Goal: Information Seeking & Learning: Find specific fact

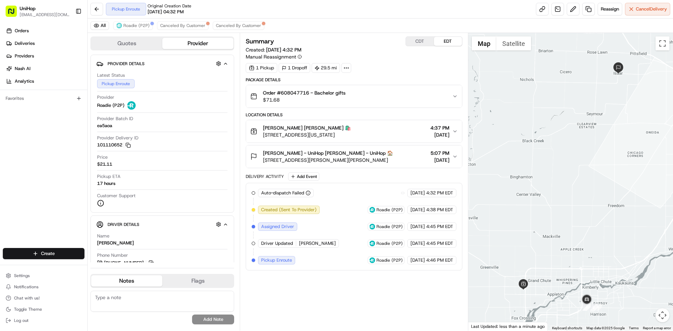
drag, startPoint x: 555, startPoint y: 190, endPoint x: 550, endPoint y: 144, distance: 46.2
click at [550, 144] on div at bounding box center [570, 182] width 205 height 298
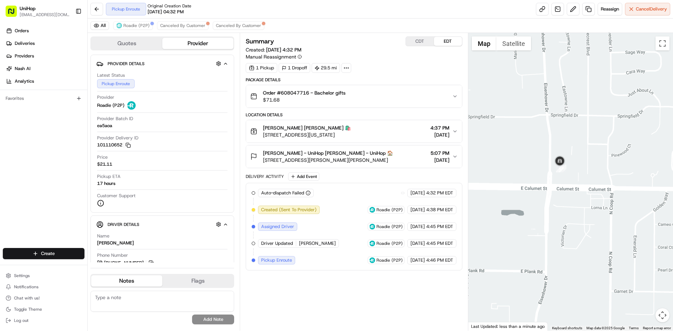
drag, startPoint x: 284, startPoint y: 135, endPoint x: 364, endPoint y: 137, distance: 80.6
click at [351, 137] on span "4301 W Wisconsin Ave, Appleton, WI 54913, USA" at bounding box center [307, 134] width 88 height 7
copy span "Wisconsin Ave, Appleton, WI 54913"
drag, startPoint x: 111, startPoint y: 243, endPoint x: 83, endPoint y: 125, distance: 121.1
click at [97, 243] on div "Name Helena M. Phone Number +1 507 990 7988 Notes From Driver Tip $1.00 Make Co…" at bounding box center [162, 285] width 132 height 110
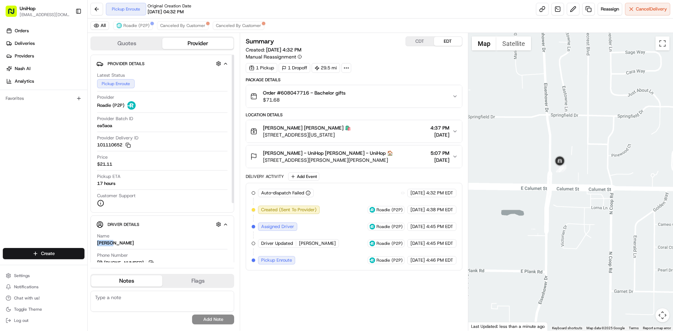
copy div "Helena"
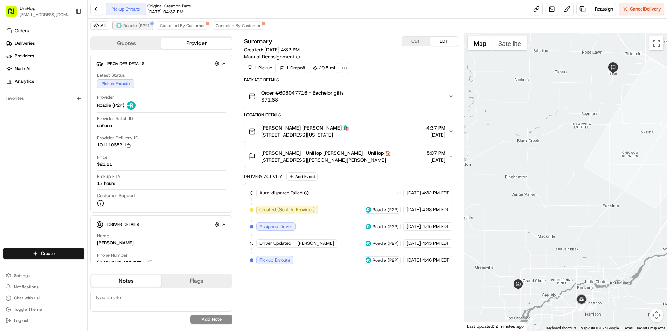
click at [126, 26] on span "Roadie (P2P)" at bounding box center [136, 26] width 26 height 6
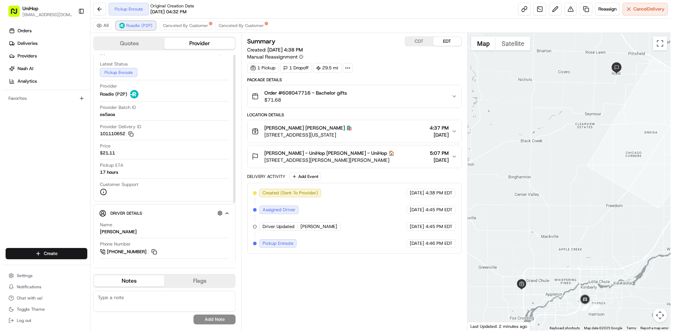
scroll to position [35, 0]
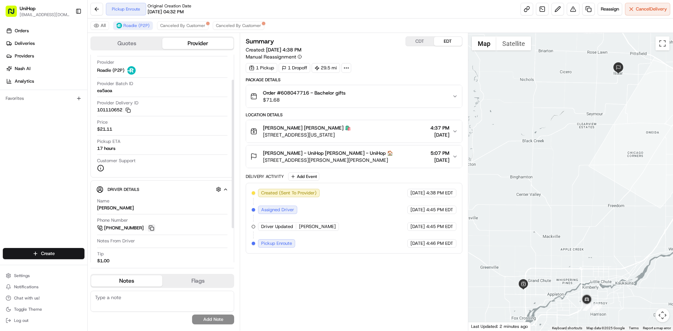
click at [154, 230] on button at bounding box center [151, 228] width 8 height 8
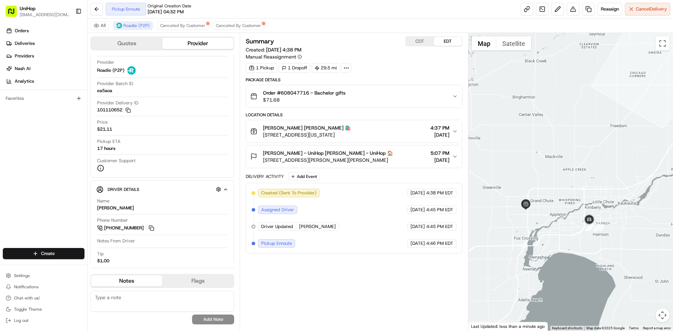
drag, startPoint x: 550, startPoint y: 234, endPoint x: 573, endPoint y: 185, distance: 54.5
click at [551, 157] on div at bounding box center [570, 182] width 205 height 298
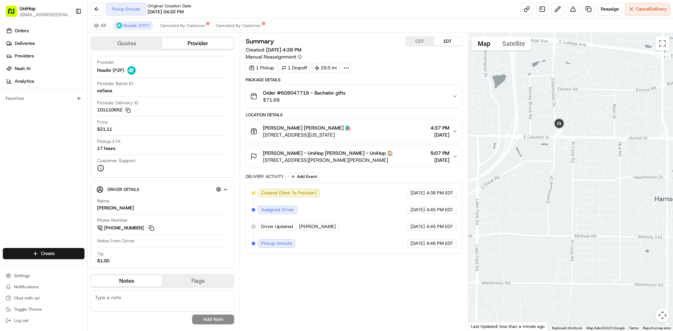
drag, startPoint x: 574, startPoint y: 93, endPoint x: 580, endPoint y: 146, distance: 53.2
click at [580, 138] on div at bounding box center [570, 182] width 205 height 298
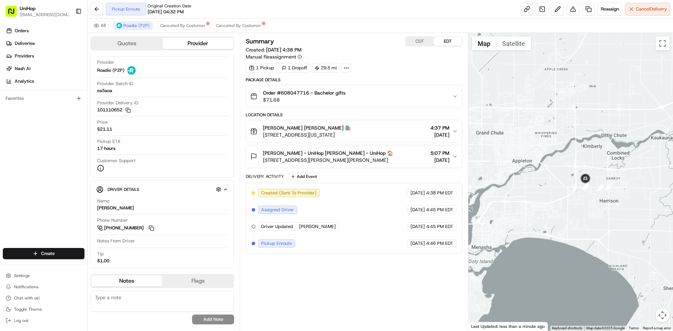
click at [586, 147] on div at bounding box center [570, 182] width 205 height 298
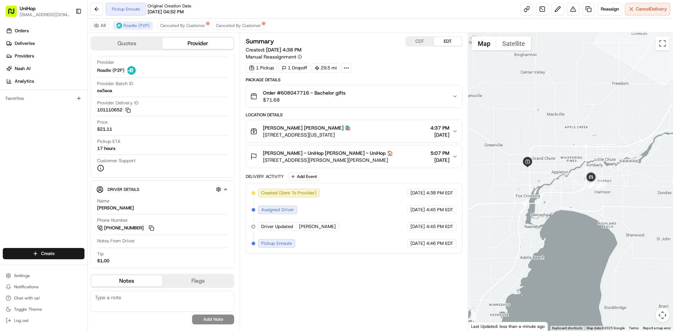
drag, startPoint x: 564, startPoint y: 126, endPoint x: 546, endPoint y: 167, distance: 44.8
click at [546, 171] on div at bounding box center [570, 182] width 205 height 298
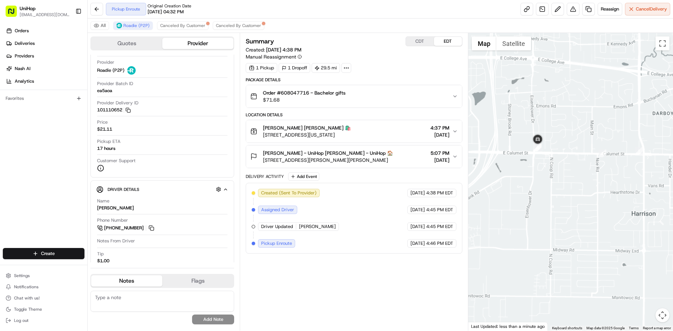
drag, startPoint x: 568, startPoint y: 187, endPoint x: 584, endPoint y: 196, distance: 18.0
click at [581, 196] on div at bounding box center [570, 182] width 205 height 298
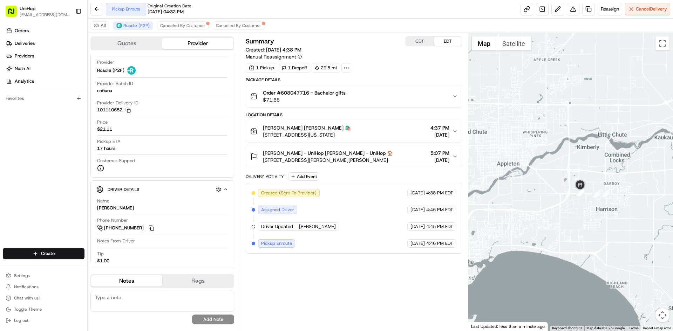
drag, startPoint x: 581, startPoint y: 133, endPoint x: 580, endPoint y: 139, distance: 5.3
click at [581, 137] on div at bounding box center [570, 182] width 205 height 298
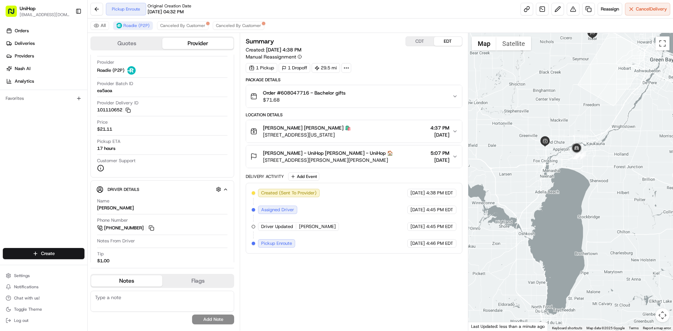
drag, startPoint x: 570, startPoint y: 131, endPoint x: 569, endPoint y: 142, distance: 10.6
click at [570, 140] on div at bounding box center [570, 182] width 205 height 298
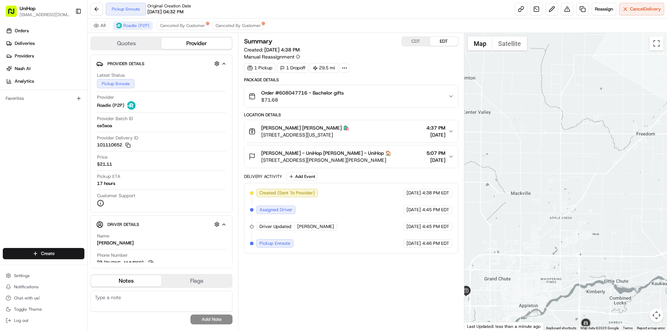
drag, startPoint x: 602, startPoint y: 283, endPoint x: 600, endPoint y: 226, distance: 57.1
click at [600, 228] on div at bounding box center [565, 182] width 203 height 298
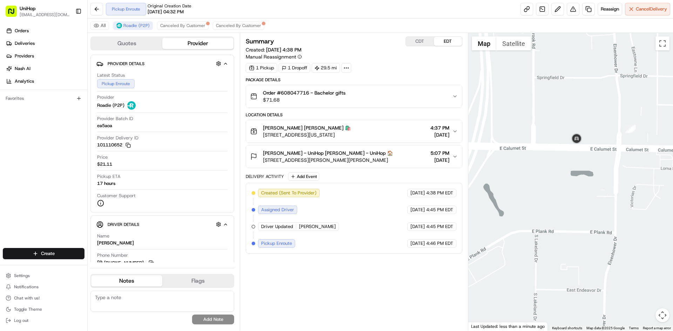
drag, startPoint x: 366, startPoint y: 135, endPoint x: 261, endPoint y: 138, distance: 105.5
click at [261, 138] on button "Spencer's Spencer's 🛍️ 4301 W Wisconsin Ave, Appleton, WI 54913, USA 4:37 PM Au…" at bounding box center [353, 131] width 215 height 22
drag, startPoint x: 262, startPoint y: 128, endPoint x: 284, endPoint y: 129, distance: 21.7
click at [284, 129] on div "Spencer's Spencer's 🛍️ 4301 W Wisconsin Ave, Appleton, WI 54913, USA" at bounding box center [300, 131] width 101 height 14
copy span "Spencer's"
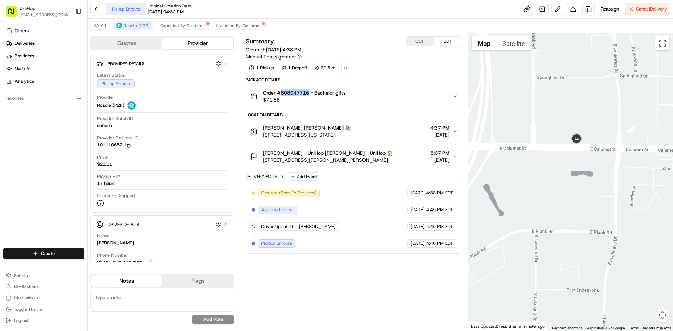
drag, startPoint x: 281, startPoint y: 94, endPoint x: 309, endPoint y: 94, distance: 27.3
click at [309, 94] on span "Order #608047716 - Bachelor gifts" at bounding box center [304, 92] width 83 height 7
copy span "608047716"
click at [392, 163] on div "TJ Ewert - UniHop TJ Ewert - UniHop 🏠 N9296 Isaar Rd, Seymour, WI 54165, USA 5:…" at bounding box center [350, 157] width 201 height 14
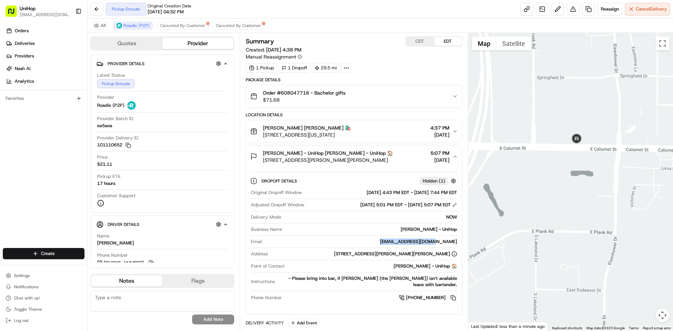
drag, startPoint x: 408, startPoint y: 240, endPoint x: 476, endPoint y: 222, distance: 69.7
click at [456, 241] on div "hbricco@totalmed.com" at bounding box center [361, 242] width 192 height 6
copy div "hbricco@totalmed.com"
drag, startPoint x: 331, startPoint y: 160, endPoint x: 347, endPoint y: 163, distance: 16.1
click at [347, 163] on span "N9296 Isaar Rd, Seymour, WI 54165, USA" at bounding box center [328, 160] width 130 height 7
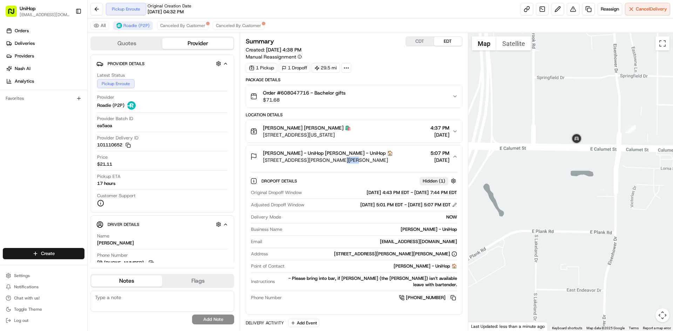
copy span "54165"
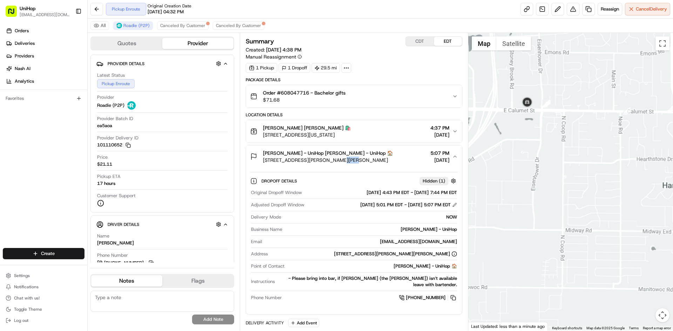
drag, startPoint x: 502, startPoint y: 94, endPoint x: 572, endPoint y: 127, distance: 77.9
click at [573, 126] on div at bounding box center [570, 182] width 205 height 298
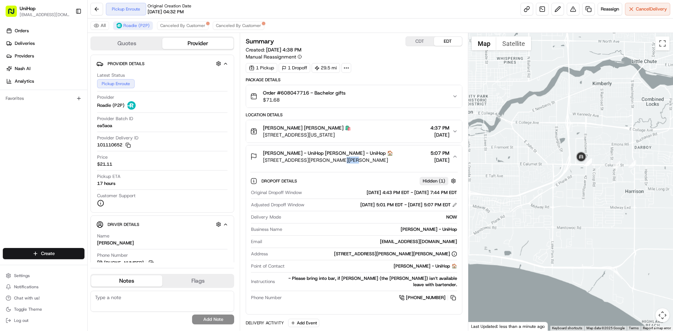
drag, startPoint x: 499, startPoint y: 133, endPoint x: 532, endPoint y: 146, distance: 35.5
click at [532, 146] on div at bounding box center [570, 182] width 205 height 298
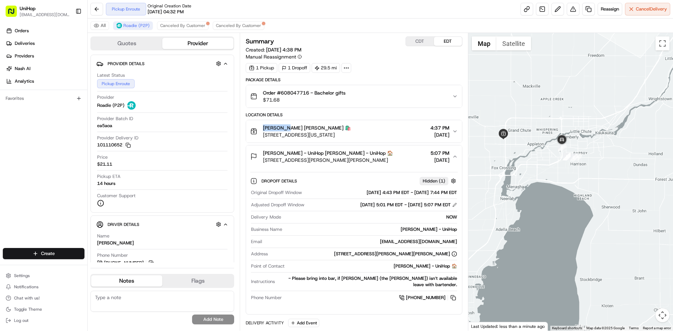
drag, startPoint x: 263, startPoint y: 126, endPoint x: 284, endPoint y: 129, distance: 21.2
click at [284, 129] on span "Spencer's Spencer's 🛍️" at bounding box center [307, 127] width 88 height 7
copy span "Spencer's"
drag, startPoint x: 262, startPoint y: 92, endPoint x: 274, endPoint y: 92, distance: 11.6
click at [274, 92] on div "Order #608047716 - Bachelor gifts $71.68" at bounding box center [297, 96] width 95 height 14
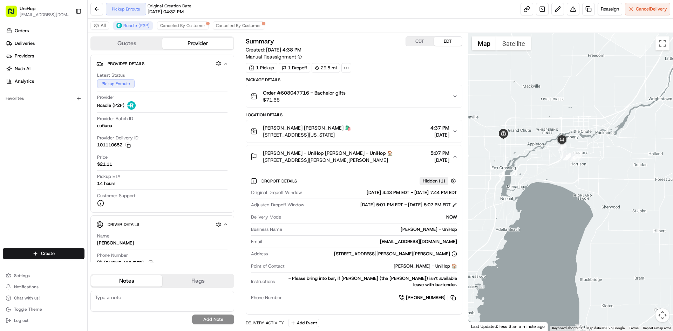
click at [281, 92] on span "Order #608047716 - Bachelor gifts" at bounding box center [304, 92] width 83 height 7
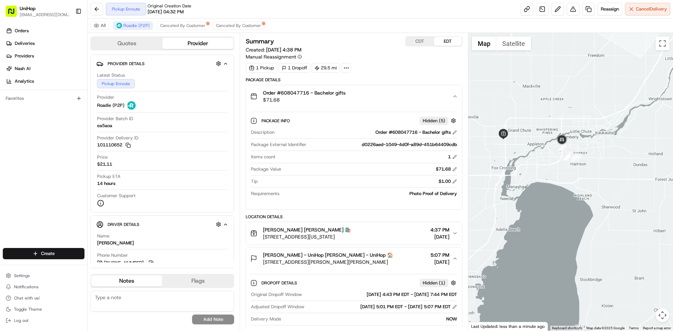
click at [287, 93] on span "Order #608047716 - Bachelor gifts" at bounding box center [304, 92] width 83 height 7
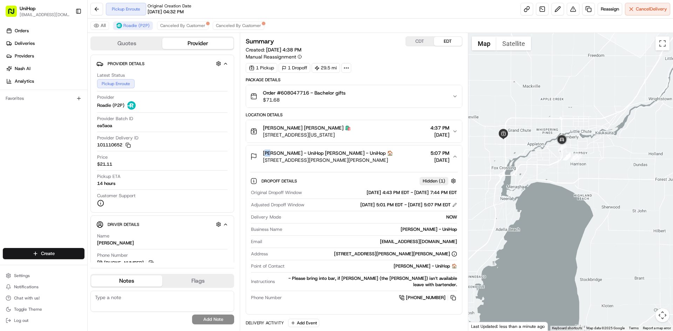
click at [269, 152] on span "TJ Ewert - UniHop TJ Ewert - UniHop 🏠" at bounding box center [328, 153] width 130 height 7
click at [267, 153] on span "TJ Ewert - UniHop TJ Ewert - UniHop 🏠" at bounding box center [328, 153] width 130 height 7
drag, startPoint x: 266, startPoint y: 153, endPoint x: 273, endPoint y: 153, distance: 7.0
click at [273, 153] on span "TJ Ewert - UniHop TJ Ewert - UniHop 🏠" at bounding box center [328, 153] width 130 height 7
click at [266, 153] on span "TJ Ewert - UniHop TJ Ewert - UniHop 🏠" at bounding box center [328, 153] width 130 height 7
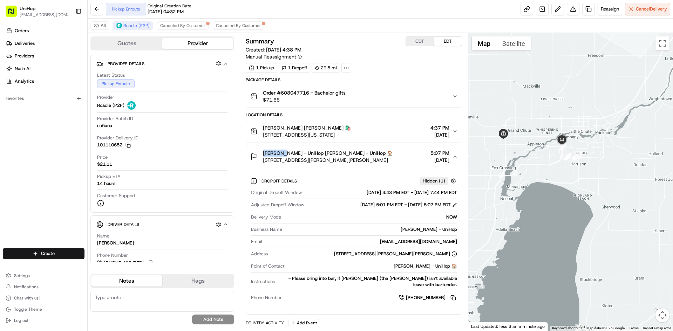
drag, startPoint x: 263, startPoint y: 153, endPoint x: 281, endPoint y: 153, distance: 18.2
click at [281, 153] on span "TJ Ewert - UniHop TJ Ewert - UniHop 🏠" at bounding box center [328, 153] width 130 height 7
copy span "TJ Ewert"
drag, startPoint x: 281, startPoint y: 94, endPoint x: 350, endPoint y: 96, distance: 68.7
click at [349, 96] on div "Order #608047716 - Bachelor gifts $71.68" at bounding box center [350, 96] width 201 height 14
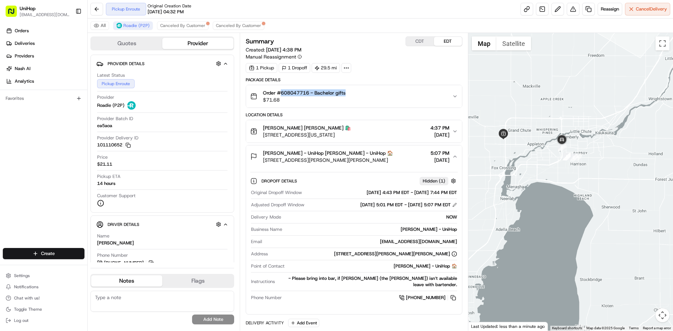
copy span "608047716 - Bachelor gifts"
click at [13, 143] on div "Orders Deliveries Providers Nash AI Analytics Favorites" at bounding box center [43, 137] width 87 height 230
click at [394, 153] on div "TJ Ewert - UniHop TJ Ewert - UniHop 🏠 N9296 Isaar Rd, Seymour, WI 54165, USA 5:…" at bounding box center [350, 157] width 201 height 14
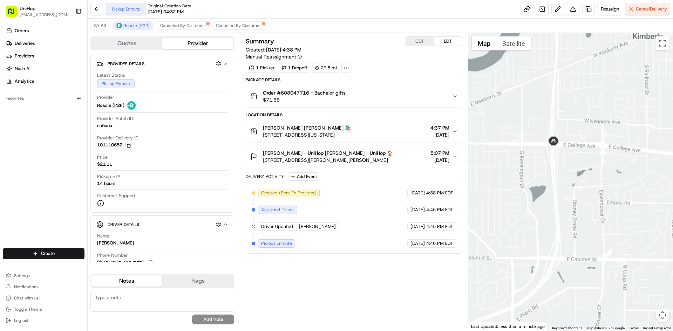
click at [567, 174] on div at bounding box center [570, 182] width 205 height 298
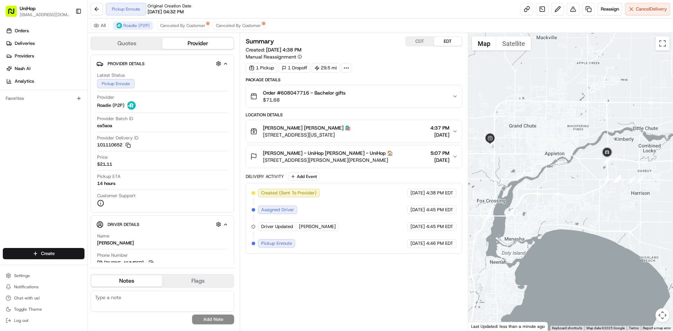
drag, startPoint x: 579, startPoint y: 173, endPoint x: 592, endPoint y: 176, distance: 12.9
click at [592, 176] on div at bounding box center [570, 182] width 205 height 298
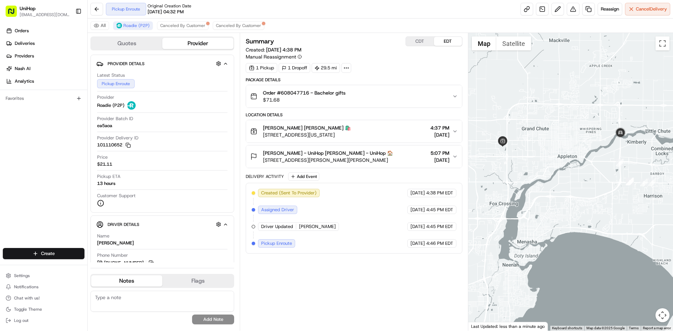
drag, startPoint x: 442, startPoint y: 290, endPoint x: 433, endPoint y: 291, distance: 9.2
click at [441, 290] on div "Summary CDT EDT Created: Aug 16 2025 4:38 PM Manual Reassignment 1 Pickup 1 Dro…" at bounding box center [354, 181] width 216 height 291
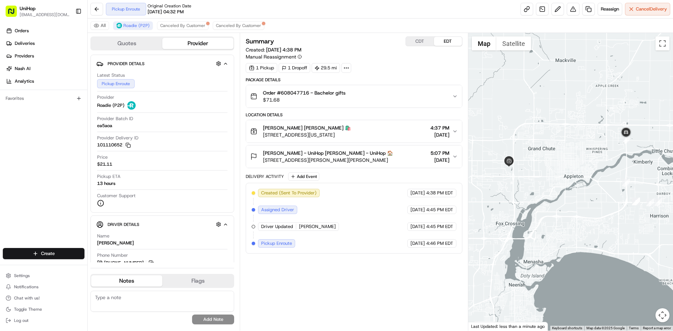
drag, startPoint x: 579, startPoint y: 147, endPoint x: 590, endPoint y: 153, distance: 12.1
click at [590, 153] on div at bounding box center [570, 182] width 205 height 298
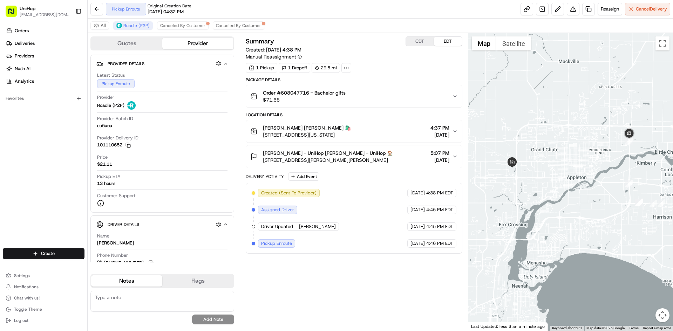
click at [379, 134] on div "Spencer's Spencer's 🛍️ 4301 W Wisconsin Ave, Appleton, WI 54913, USA 4:37 PM Au…" at bounding box center [350, 131] width 201 height 14
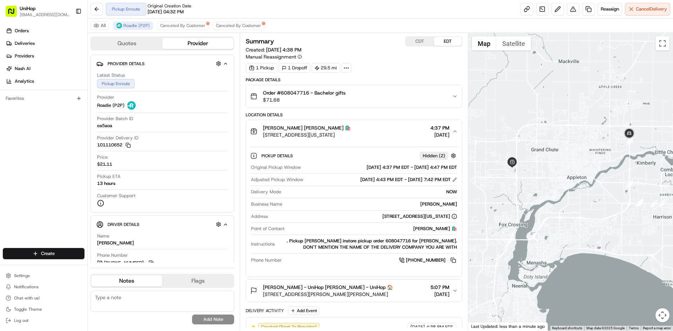
click at [379, 133] on div "[PERSON_NAME] [PERSON_NAME] 🛍️ [STREET_ADDRESS][US_STATE] 4:37 PM [DATE]" at bounding box center [350, 131] width 201 height 14
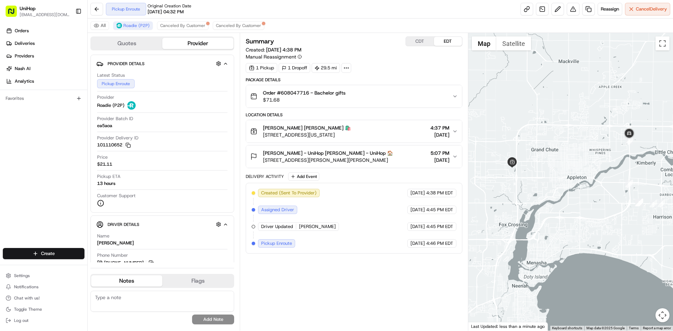
click at [387, 158] on div "[PERSON_NAME] - UniHop [PERSON_NAME] - UniHop 🏠 N9296 [STREET_ADDRESS][PERSON_N…" at bounding box center [350, 157] width 201 height 14
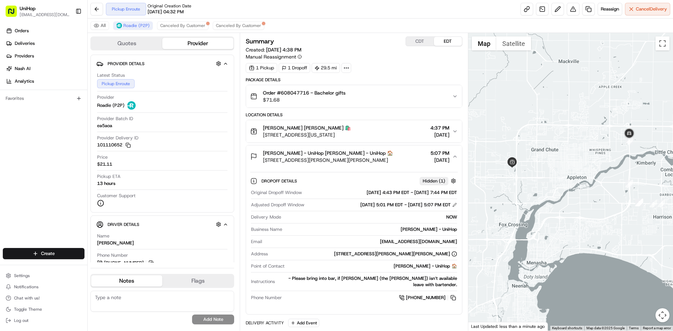
click at [387, 158] on div "[PERSON_NAME] - UniHop [PERSON_NAME] - UniHop 🏠 N9296 [STREET_ADDRESS][PERSON_N…" at bounding box center [350, 157] width 201 height 14
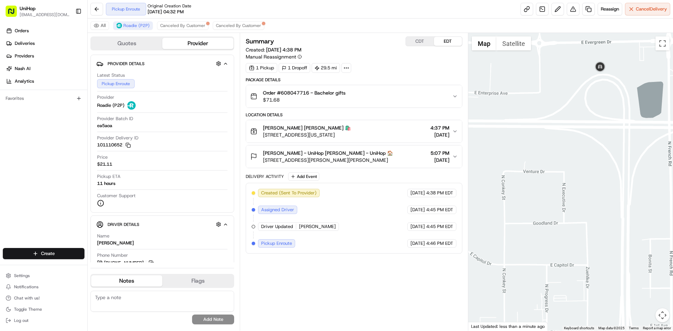
click at [605, 103] on div at bounding box center [570, 182] width 205 height 298
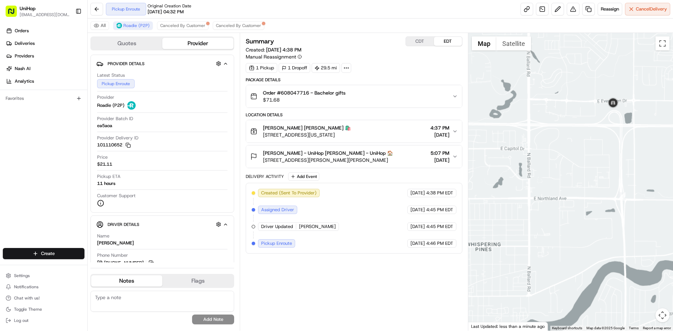
drag, startPoint x: 586, startPoint y: 156, endPoint x: 618, endPoint y: 155, distance: 31.5
click at [613, 156] on div at bounding box center [570, 182] width 205 height 298
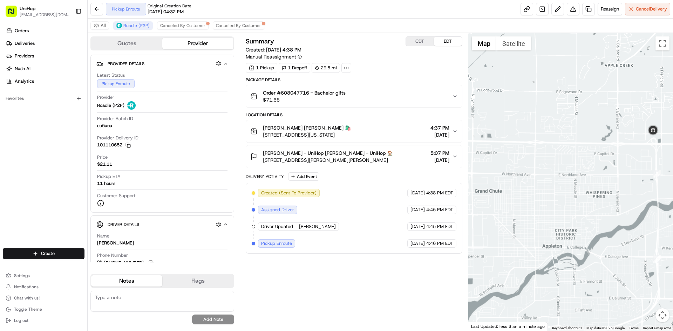
drag, startPoint x: 587, startPoint y: 162, endPoint x: 609, endPoint y: 154, distance: 23.6
click at [608, 154] on div at bounding box center [570, 182] width 205 height 298
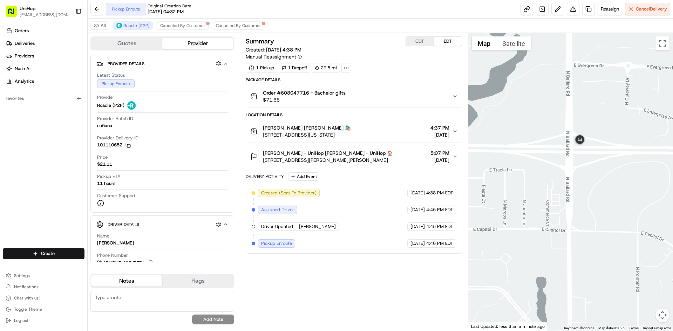
drag, startPoint x: 635, startPoint y: 175, endPoint x: 566, endPoint y: 173, distance: 69.0
click at [579, 174] on div at bounding box center [570, 182] width 205 height 298
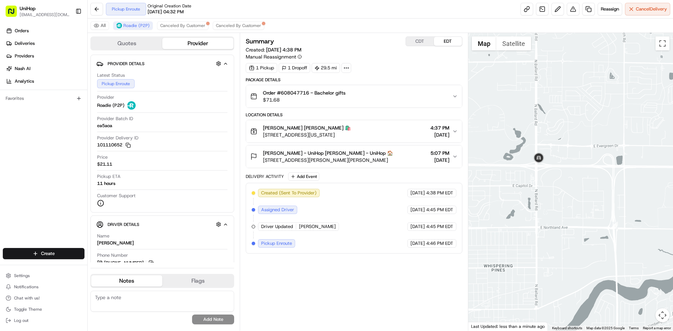
click at [628, 172] on div at bounding box center [570, 182] width 205 height 298
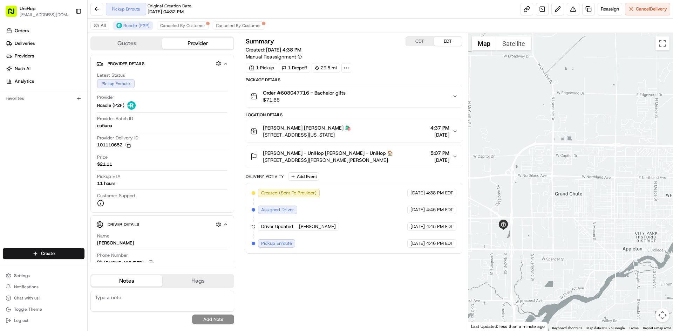
drag, startPoint x: 588, startPoint y: 173, endPoint x: 582, endPoint y: 171, distance: 6.5
click at [587, 172] on div at bounding box center [570, 182] width 205 height 298
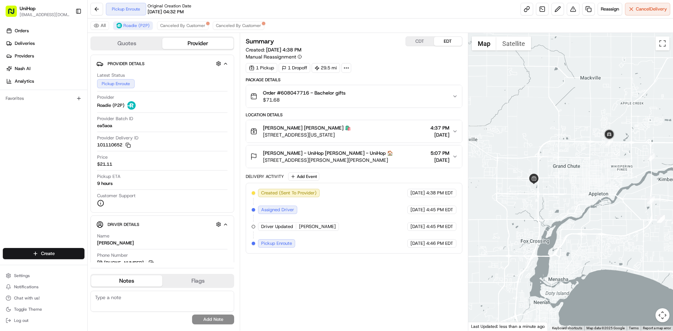
drag, startPoint x: 567, startPoint y: 179, endPoint x: 578, endPoint y: 163, distance: 19.7
click at [578, 163] on div at bounding box center [570, 182] width 205 height 298
click at [27, 129] on div "Orders Deliveries Providers [PERSON_NAME] Analytics Favorites" at bounding box center [43, 137] width 87 height 230
click at [11, 144] on div "Orders Deliveries Providers [PERSON_NAME] Analytics Favorites" at bounding box center [43, 137] width 87 height 230
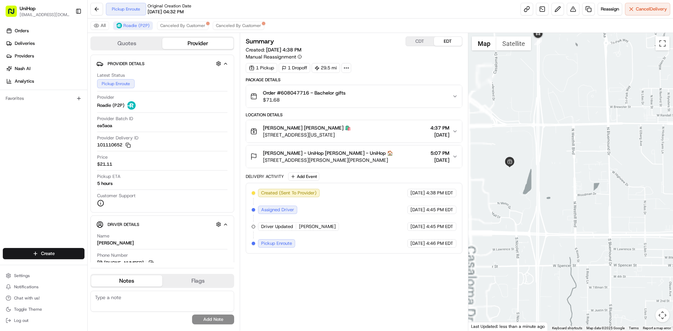
drag, startPoint x: 536, startPoint y: 174, endPoint x: 595, endPoint y: 180, distance: 59.6
click at [598, 184] on div at bounding box center [570, 182] width 205 height 298
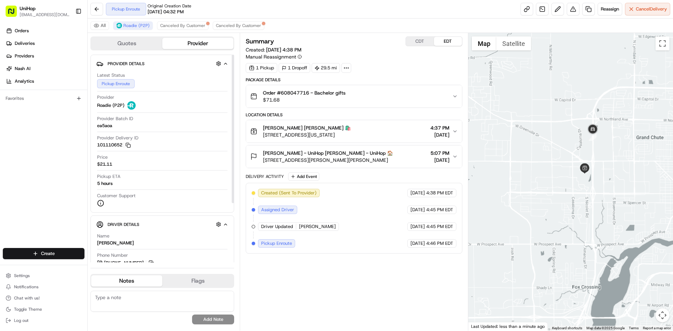
click at [41, 182] on div "Orders Deliveries Providers [PERSON_NAME] Analytics Favorites" at bounding box center [43, 137] width 87 height 230
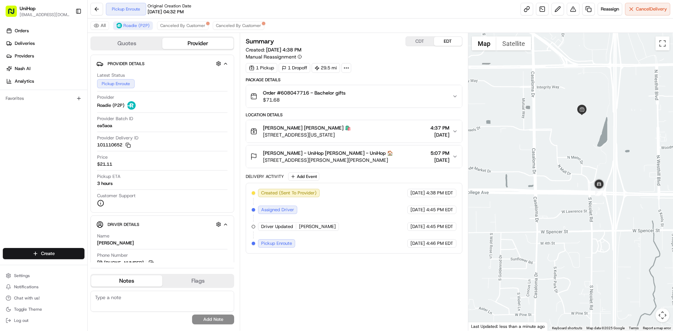
drag, startPoint x: 627, startPoint y: 121, endPoint x: 558, endPoint y: 185, distance: 93.9
click at [558, 185] on div at bounding box center [570, 182] width 205 height 298
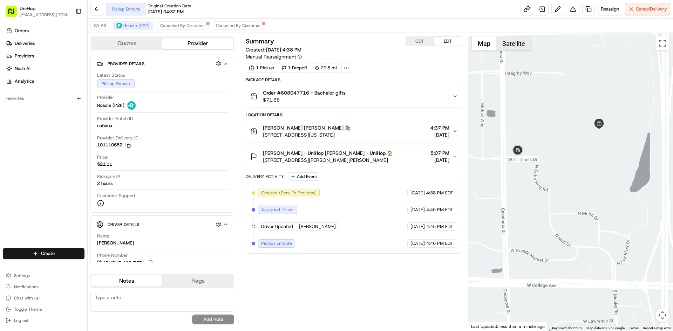
click at [510, 44] on button "Satellite" at bounding box center [513, 43] width 35 height 14
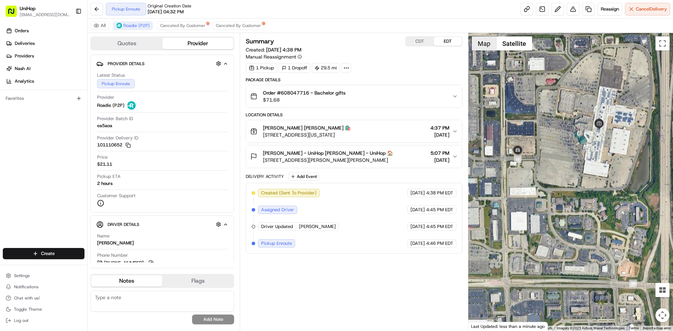
click at [479, 43] on button "Map" at bounding box center [483, 43] width 25 height 14
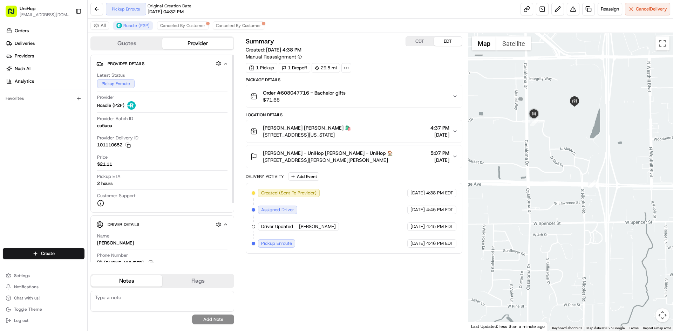
click at [1, 173] on div "Orders Deliveries Providers [PERSON_NAME] Analytics Favorites" at bounding box center [43, 137] width 87 height 230
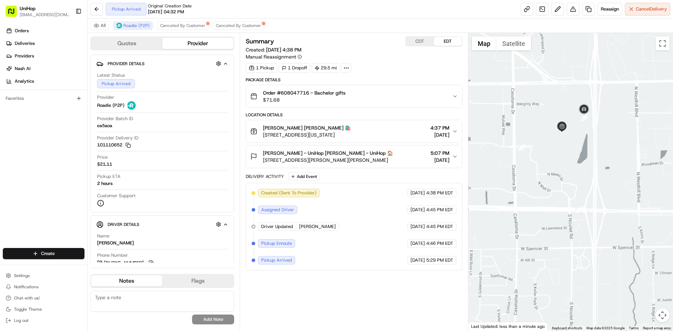
drag, startPoint x: 598, startPoint y: 144, endPoint x: 597, endPoint y: 171, distance: 27.3
click at [597, 171] on div at bounding box center [570, 182] width 205 height 298
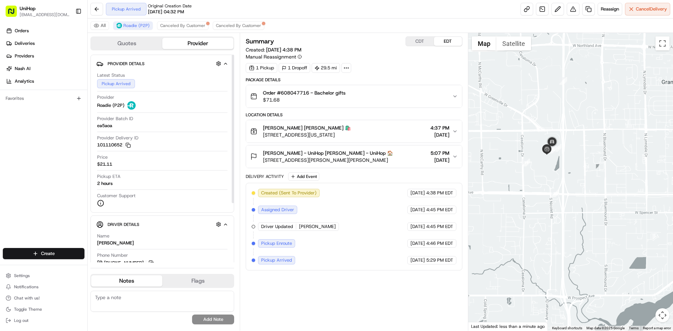
click at [38, 172] on div "Orders Deliveries Providers [PERSON_NAME] Analytics Favorites" at bounding box center [43, 137] width 87 height 230
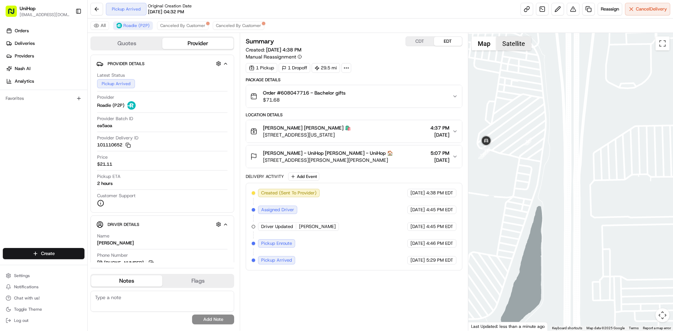
click at [508, 46] on button "Satellite" at bounding box center [513, 43] width 35 height 14
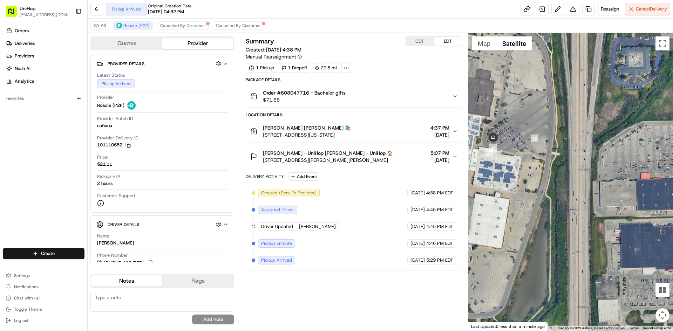
drag, startPoint x: 515, startPoint y: 113, endPoint x: 553, endPoint y: 98, distance: 41.6
click at [553, 98] on div at bounding box center [570, 182] width 205 height 298
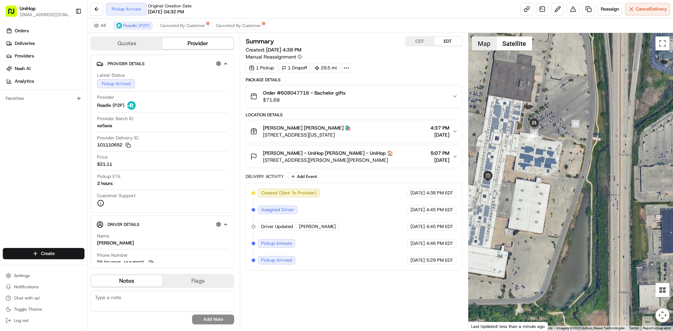
click at [484, 46] on button "Map" at bounding box center [483, 43] width 25 height 14
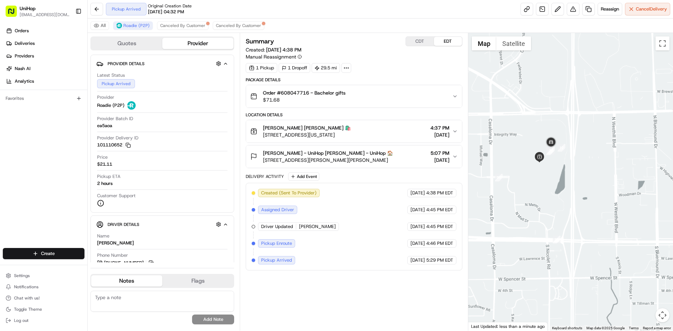
drag, startPoint x: 595, startPoint y: 161, endPoint x: 603, endPoint y: 165, distance: 8.9
click at [599, 166] on div at bounding box center [570, 182] width 205 height 298
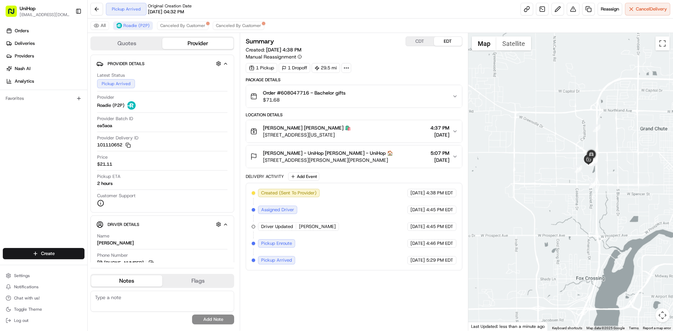
drag, startPoint x: 615, startPoint y: 155, endPoint x: 598, endPoint y: 168, distance: 22.0
click at [600, 168] on div at bounding box center [570, 182] width 205 height 298
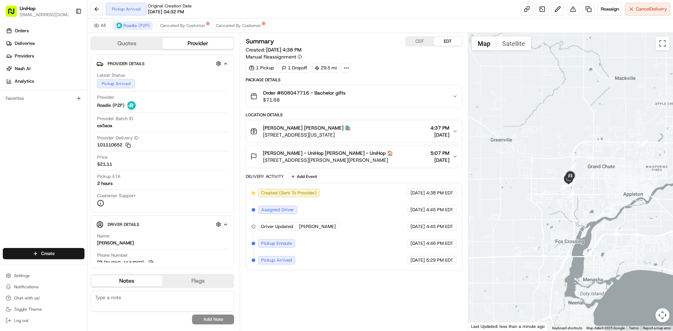
drag, startPoint x: 599, startPoint y: 165, endPoint x: 588, endPoint y: 167, distance: 11.2
click at [591, 167] on div at bounding box center [570, 182] width 205 height 298
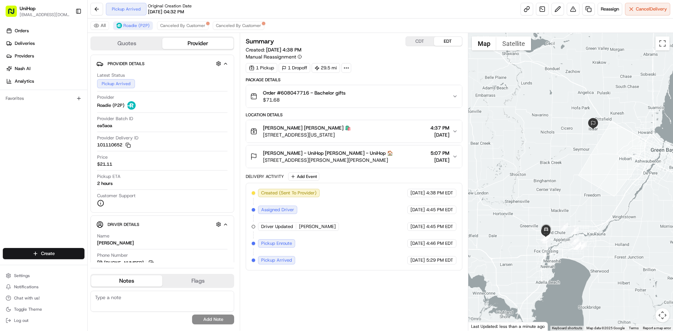
click at [567, 188] on div at bounding box center [570, 182] width 205 height 298
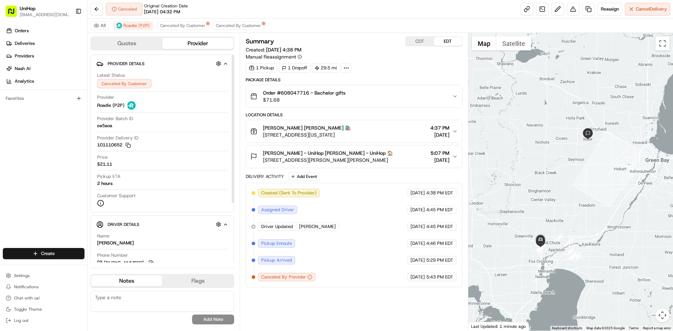
click at [61, 172] on div "Orders Deliveries Providers Nash AI Analytics Favorites" at bounding box center [43, 137] width 87 height 230
click at [57, 150] on div "Orders Deliveries Providers Nash AI Analytics Favorites" at bounding box center [43, 137] width 87 height 230
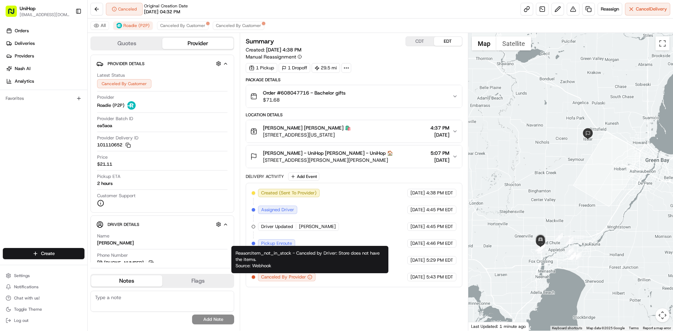
click at [308, 278] on circle "button" at bounding box center [310, 277] width 4 height 4
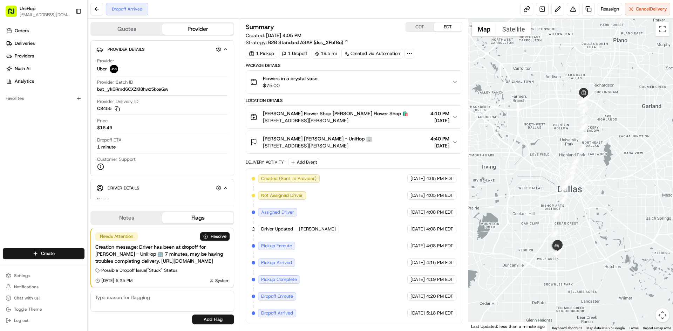
click at [394, 149] on div "Willis Lowe Willis Lowe - UniHop 🏢 6300 S R L Thornton Fwy, Dallas, TX 75232, U…" at bounding box center [350, 142] width 201 height 14
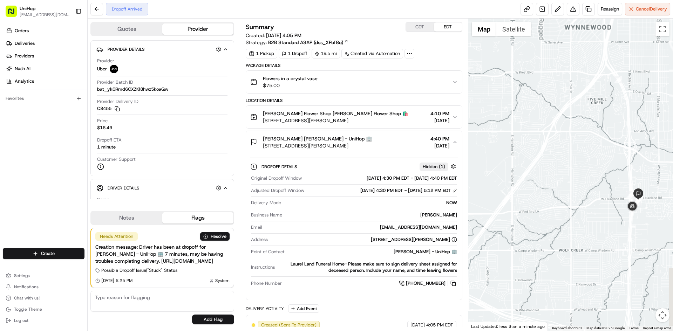
drag, startPoint x: 596, startPoint y: 250, endPoint x: 583, endPoint y: 222, distance: 30.7
click at [572, 230] on div at bounding box center [570, 175] width 205 height 312
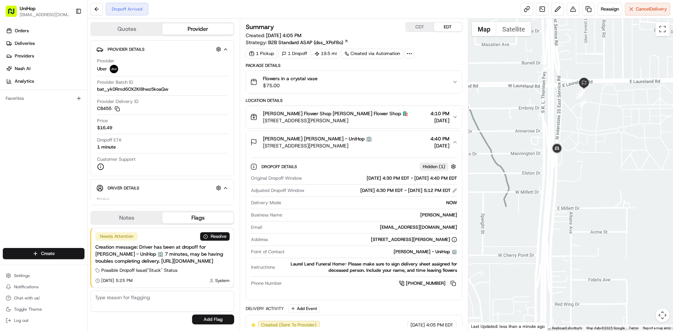
click at [388, 140] on div "Willis Lowe Willis Lowe - UniHop 🏢 6300 S R L Thornton Fwy, Dallas, TX 75232, U…" at bounding box center [350, 142] width 201 height 14
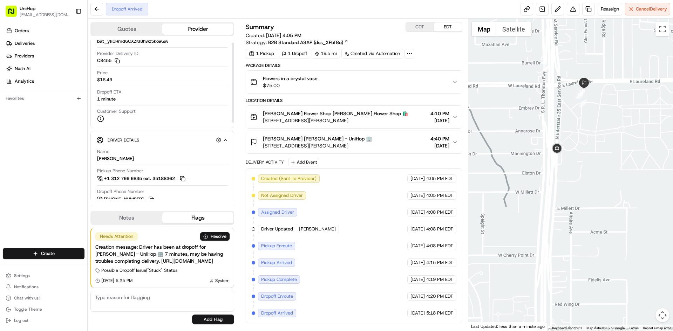
scroll to position [70, 0]
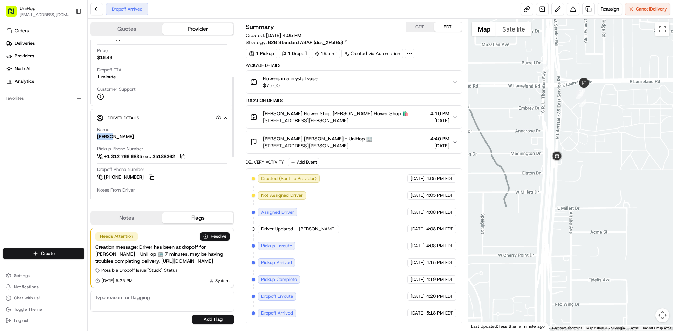
drag, startPoint x: 115, startPoint y: 136, endPoint x: 97, endPoint y: 134, distance: 18.0
click at [97, 134] on div "Name GERSON B. Pickup Phone Number +1 312 766 6835 ext. 35188362 Dropoff Phone …" at bounding box center [162, 189] width 132 height 131
copy div "GERSON"
drag, startPoint x: 263, startPoint y: 138, endPoint x: 287, endPoint y: 140, distance: 23.9
click at [287, 140] on span "Willis Lowe Willis Lowe - UniHop 🏢" at bounding box center [317, 138] width 109 height 7
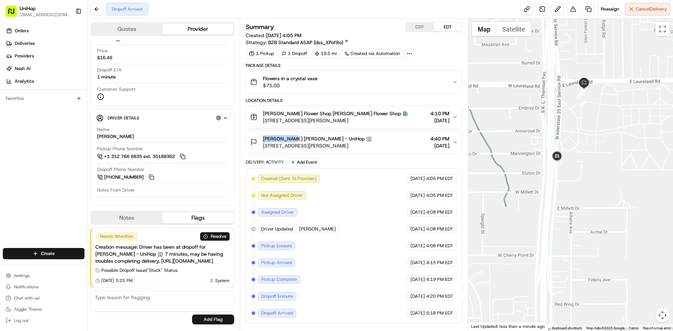
copy span "Willis Lowe"
drag, startPoint x: 261, startPoint y: 112, endPoint x: 310, endPoint y: 115, distance: 49.8
click at [310, 115] on div "Estrella's Flower Shop Estrella's Flower Shop 🛍️ 13021 Coit Rd #107, Dallas, TX…" at bounding box center [329, 117] width 158 height 14
copy span "Estrella's Flower Shop"
click at [360, 90] on button "Flowers in a crystal vase $75.00" at bounding box center [353, 82] width 215 height 22
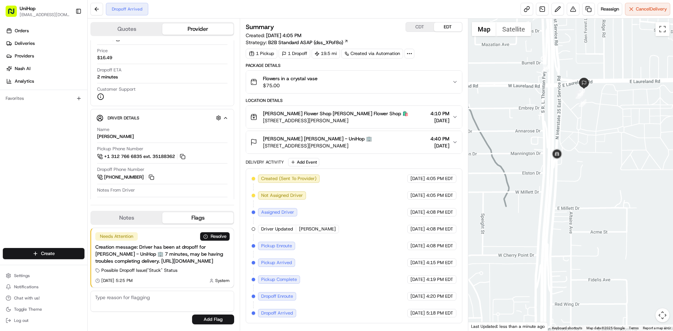
click at [361, 84] on div "Flowers in a crystal vase $75.00" at bounding box center [350, 82] width 201 height 14
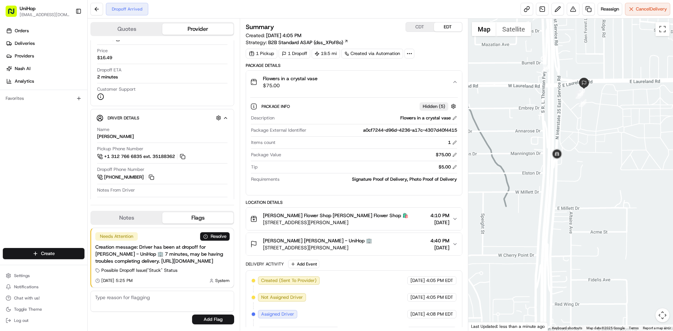
click at [365, 77] on div "Flowers in a crystal vase $75.00" at bounding box center [350, 82] width 201 height 14
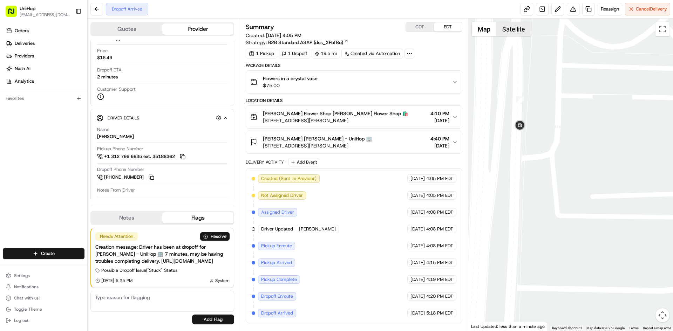
click at [518, 34] on button "Satellite" at bounding box center [513, 29] width 35 height 14
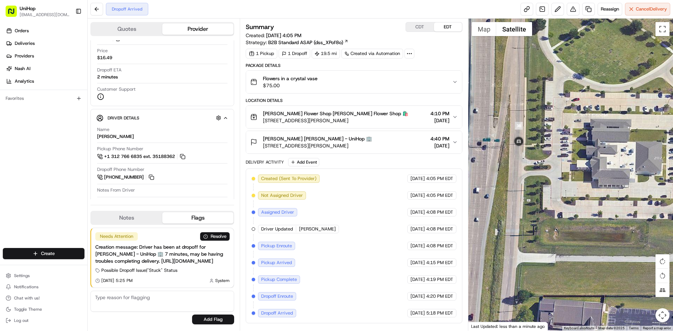
drag, startPoint x: 583, startPoint y: 90, endPoint x: 555, endPoint y: 133, distance: 50.8
click at [556, 132] on div at bounding box center [570, 175] width 205 height 312
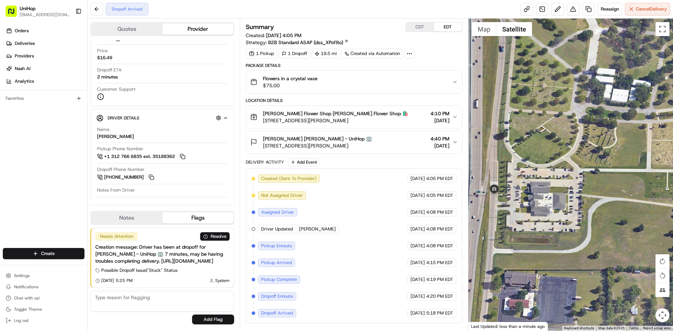
drag, startPoint x: 590, startPoint y: 66, endPoint x: 586, endPoint y: 114, distance: 48.1
click at [587, 114] on div at bounding box center [570, 175] width 205 height 312
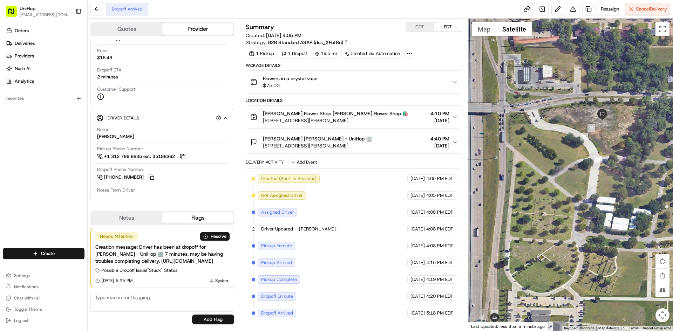
drag, startPoint x: 526, startPoint y: 177, endPoint x: 537, endPoint y: 172, distance: 12.4
click at [537, 175] on div at bounding box center [570, 175] width 205 height 312
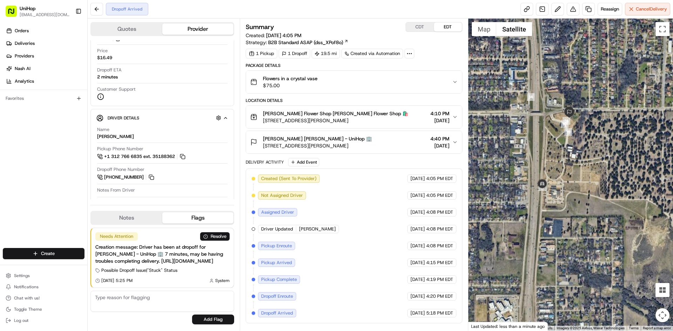
drag, startPoint x: 557, startPoint y: 153, endPoint x: 551, endPoint y: 139, distance: 15.2
click at [554, 146] on div at bounding box center [570, 175] width 205 height 312
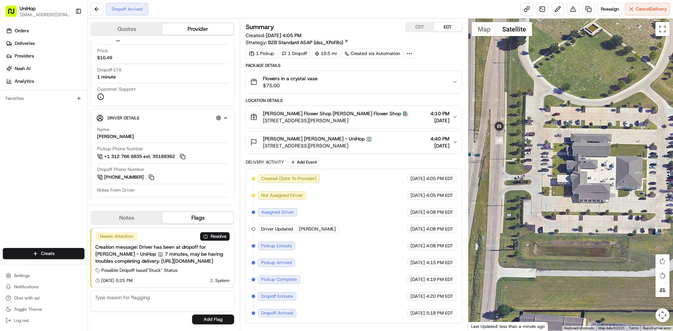
click at [389, 140] on div "Willis Lowe Willis Lowe - UniHop 🏢 6300 S R L Thornton Fwy, Dallas, TX 75232, U…" at bounding box center [350, 142] width 201 height 14
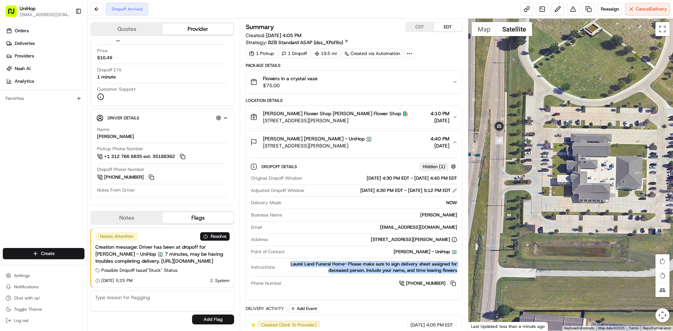
drag, startPoint x: 290, startPoint y: 264, endPoint x: 445, endPoint y: 250, distance: 155.8
click at [458, 270] on div "Dropoff Details Hidden ( 1 ) Original Dropoff Window Aug 16 2025 4:30 PM EDT - …" at bounding box center [353, 223] width 215 height 141
copy div "Laurel Land Funeral Home- Please make sure to sign delivery sheet assigned for …"
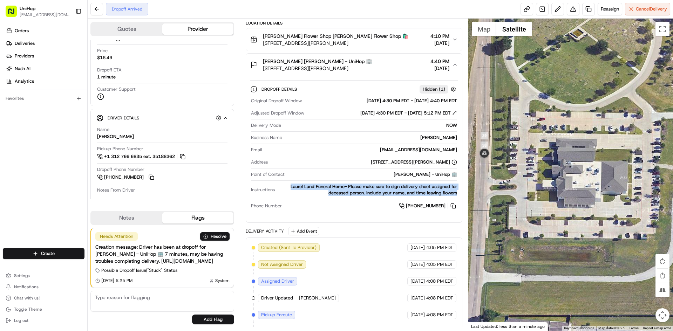
scroll to position [105, 0]
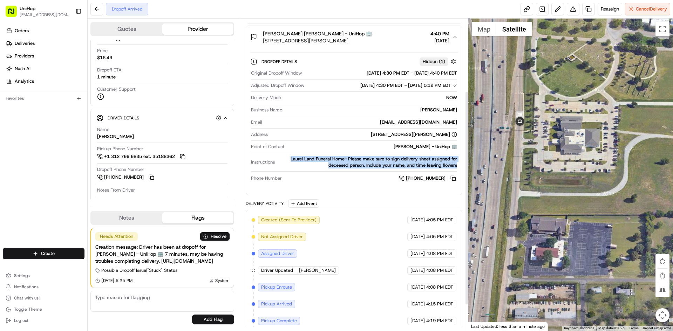
drag, startPoint x: 584, startPoint y: 87, endPoint x: 585, endPoint y: 148, distance: 60.6
click at [585, 155] on div at bounding box center [570, 175] width 205 height 312
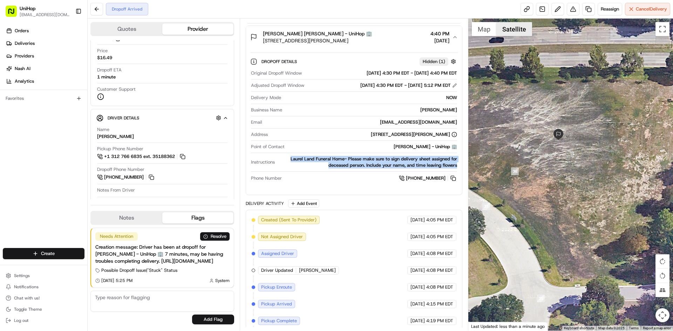
click at [506, 27] on button "Satellite" at bounding box center [514, 29] width 36 height 14
click at [482, 31] on button "Map" at bounding box center [483, 29] width 25 height 14
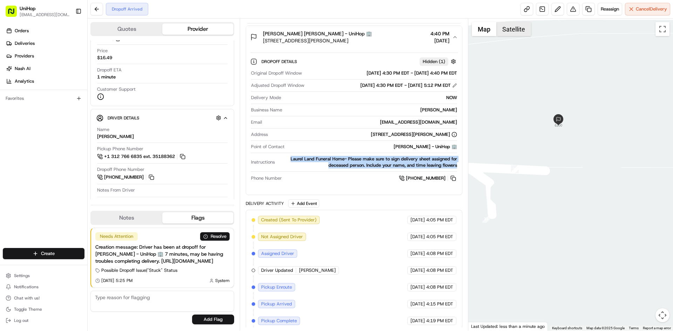
click at [501, 30] on button "Satellite" at bounding box center [513, 29] width 35 height 14
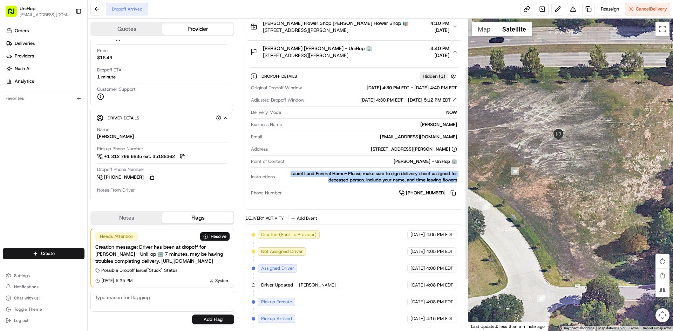
scroll to position [35, 0]
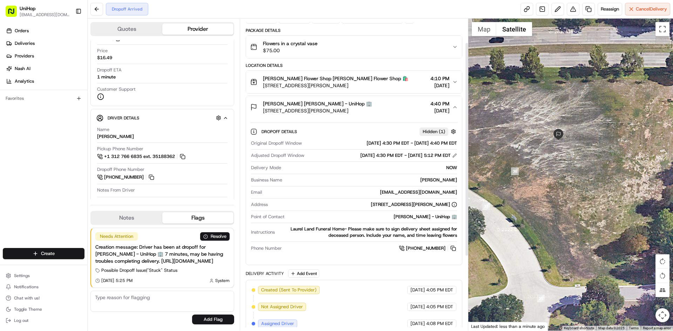
click at [386, 104] on div "Willis Lowe Willis Lowe - UniHop 🏢 6300 S R L Thornton Fwy, Dallas, TX 75232, U…" at bounding box center [350, 107] width 201 height 14
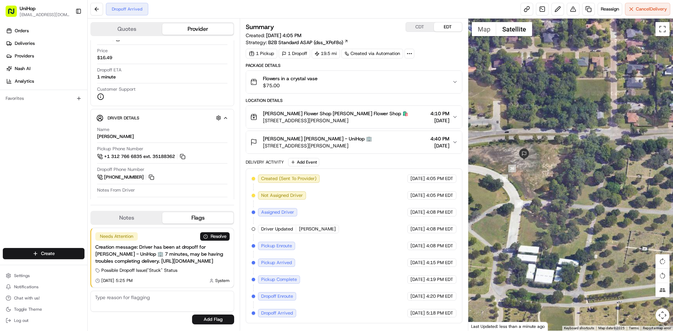
drag, startPoint x: 524, startPoint y: 227, endPoint x: 544, endPoint y: 172, distance: 58.2
click at [539, 198] on div at bounding box center [570, 175] width 205 height 312
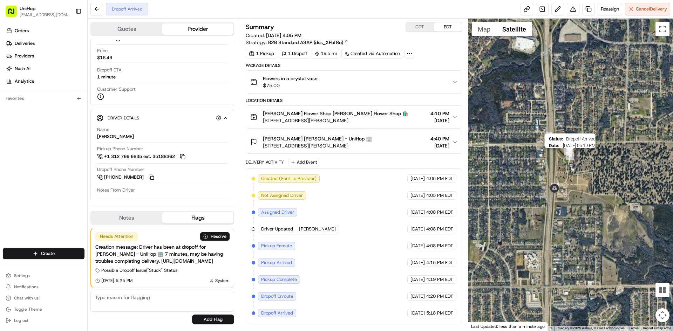
click at [573, 159] on div "Status : Dropoff Arrived Date : 08/16/2025 05:19 PM" at bounding box center [570, 175] width 205 height 312
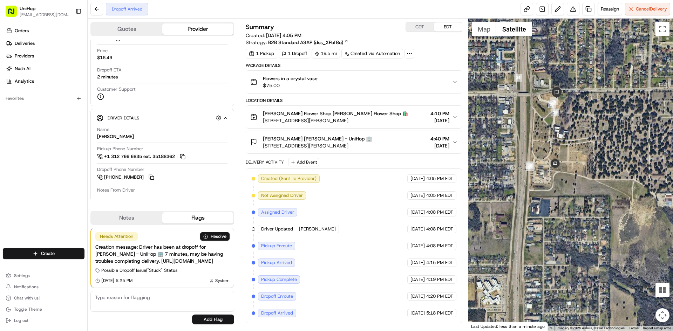
drag, startPoint x: 385, startPoint y: 144, endPoint x: 263, endPoint y: 146, distance: 121.2
click at [263, 146] on div "Willis Lowe Willis Lowe - UniHop 🏢 6300 S R L Thornton Fwy, Dallas, TX 75232, U…" at bounding box center [350, 142] width 201 height 14
click at [393, 142] on div "Willis Lowe Willis Lowe - UniHop 🏢 6300 S R L Thornton Fwy, Dallas, TX 75232, U…" at bounding box center [350, 142] width 201 height 14
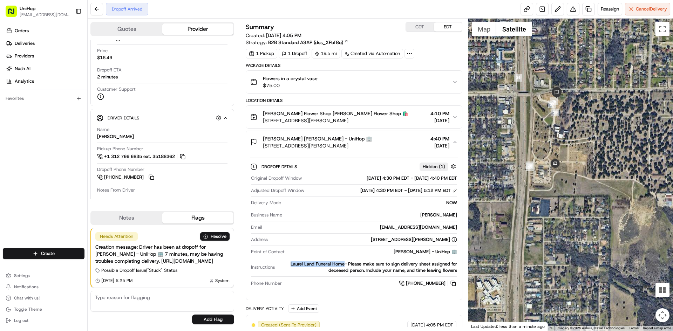
drag, startPoint x: 287, startPoint y: 265, endPoint x: 287, endPoint y: 126, distance: 139.1
click at [342, 264] on div "Laurel Land Funeral Home- Please make sure to sign delivery sheet assigned for …" at bounding box center [366, 267] width 179 height 13
copy div "Laurel Land Funeral Home"
click at [395, 145] on div "Willis Lowe Willis Lowe - UniHop 🏢 6300 S R L Thornton Fwy, Dallas, TX 75232, U…" at bounding box center [350, 142] width 201 height 14
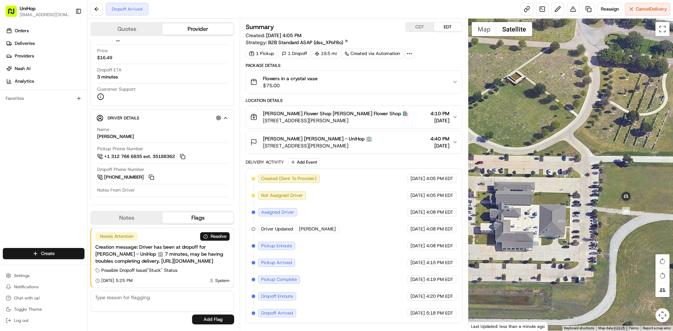
click at [366, 141] on div "Willis Lowe Willis Lowe - UniHop 🏢" at bounding box center [317, 138] width 109 height 7
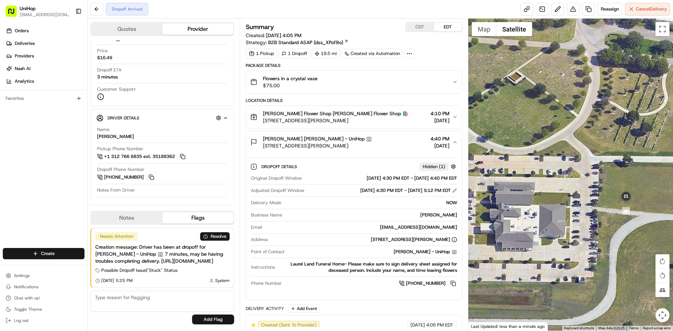
click at [398, 142] on div "Willis Lowe Willis Lowe - UniHop 🏢 6300 S R L Thornton Fwy, Dallas, TX 75232, U…" at bounding box center [350, 142] width 201 height 14
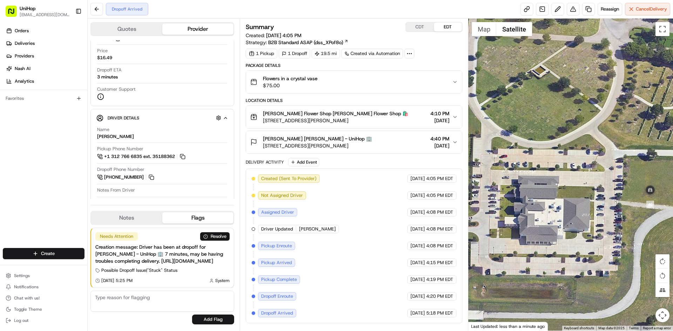
drag, startPoint x: 560, startPoint y: 150, endPoint x: 562, endPoint y: 142, distance: 8.6
click at [562, 148] on div at bounding box center [570, 175] width 205 height 312
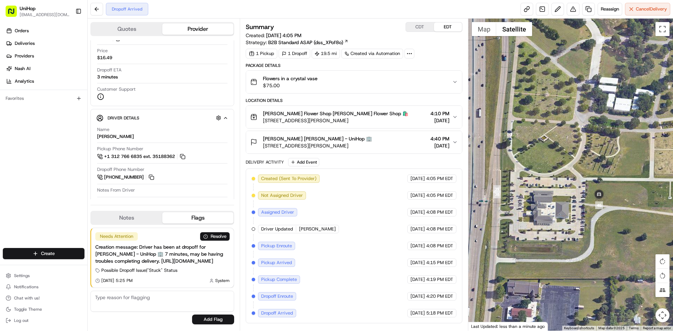
drag, startPoint x: 557, startPoint y: 142, endPoint x: 543, endPoint y: 168, distance: 29.9
click at [544, 168] on div at bounding box center [570, 175] width 205 height 312
drag, startPoint x: 40, startPoint y: 180, endPoint x: 40, endPoint y: 174, distance: 6.0
click at [40, 179] on div "Orders Deliveries Providers Nash AI Analytics Favorites" at bounding box center [43, 137] width 87 height 230
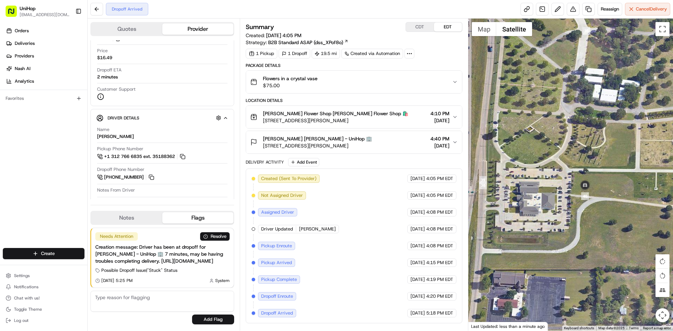
drag, startPoint x: 534, startPoint y: 201, endPoint x: 421, endPoint y: 179, distance: 114.9
click at [534, 201] on div at bounding box center [570, 175] width 205 height 312
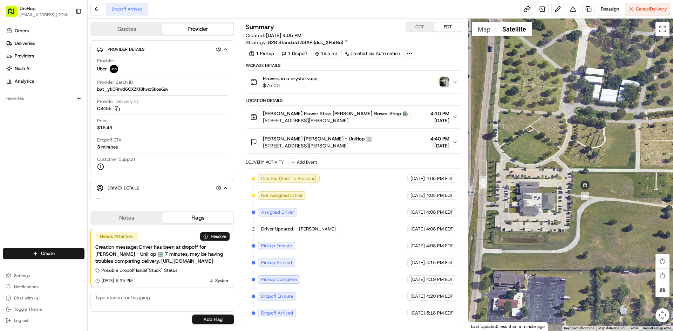
click at [447, 84] on img "button" at bounding box center [444, 82] width 10 height 10
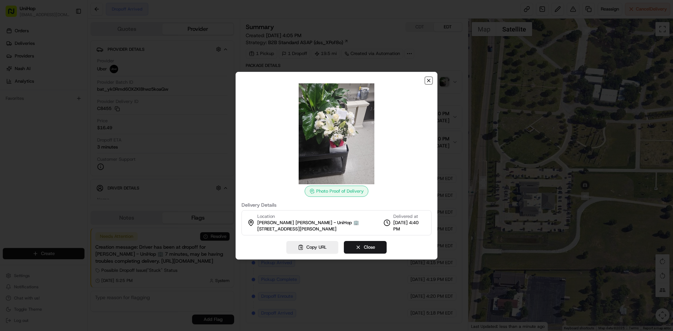
click at [429, 80] on icon "button" at bounding box center [429, 81] width 6 height 6
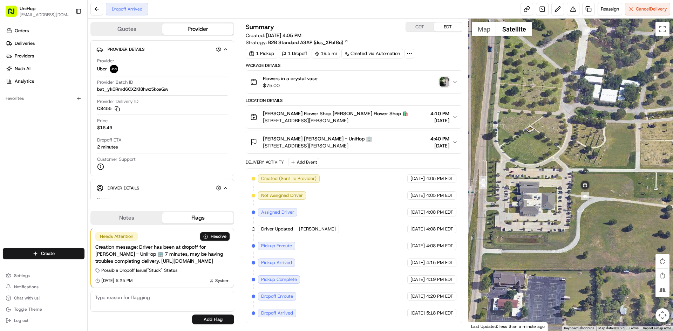
click at [444, 81] on img "button" at bounding box center [444, 82] width 10 height 10
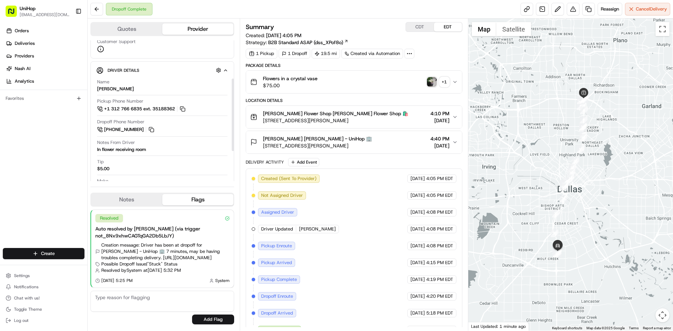
scroll to position [105, 0]
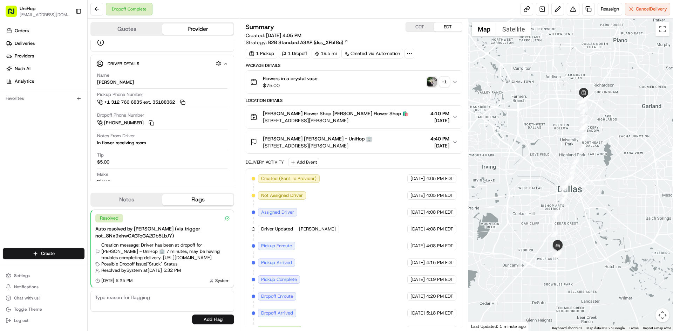
drag, startPoint x: 7, startPoint y: 195, endPoint x: 37, endPoint y: 54, distance: 143.5
click at [8, 195] on div "Orders Deliveries Providers [PERSON_NAME] Analytics Favorites" at bounding box center [43, 137] width 87 height 230
drag, startPoint x: 2, startPoint y: 178, endPoint x: 49, endPoint y: 89, distance: 100.3
click at [4, 177] on div "Orders Deliveries Providers [PERSON_NAME] Analytics Favorites" at bounding box center [43, 137] width 87 height 230
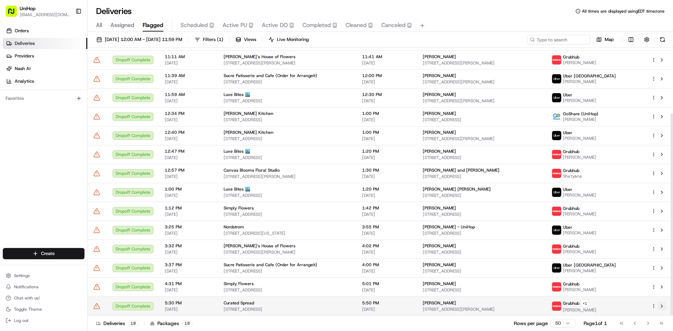
click at [660, 305] on button at bounding box center [661, 306] width 8 height 8
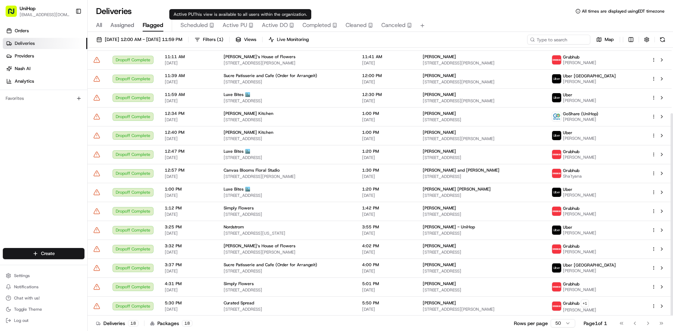
click at [241, 26] on span "Active PU" at bounding box center [234, 25] width 25 height 8
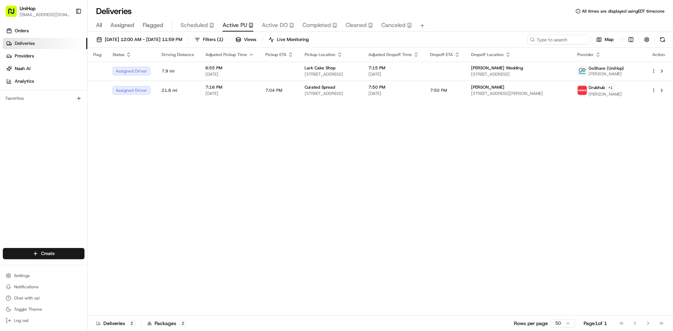
drag, startPoint x: 37, startPoint y: 163, endPoint x: 42, endPoint y: 156, distance: 8.4
click at [37, 163] on div "Orders Deliveries Providers [PERSON_NAME] Analytics Favorites" at bounding box center [43, 137] width 87 height 230
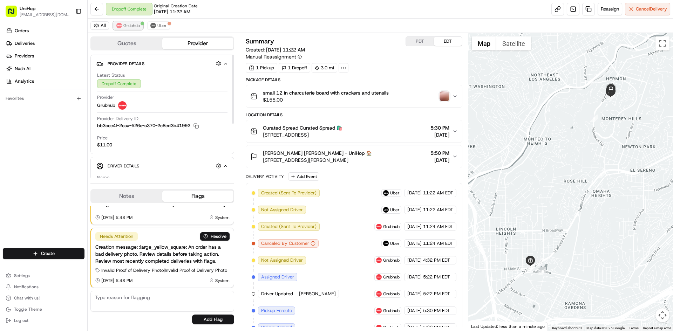
click at [130, 25] on span "Grubhub" at bounding box center [131, 26] width 16 height 6
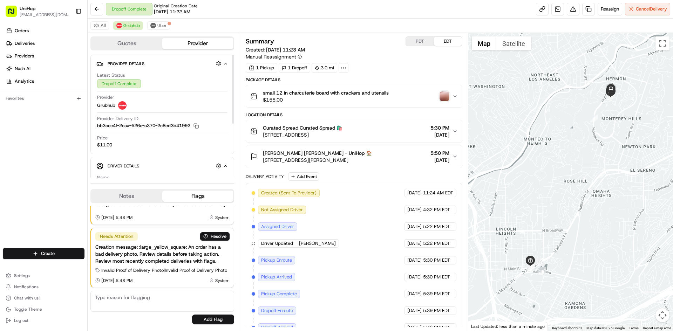
click at [127, 197] on button "Notes" at bounding box center [126, 196] width 71 height 11
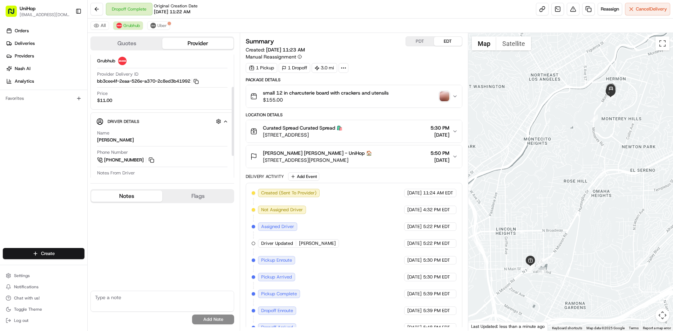
scroll to position [96, 0]
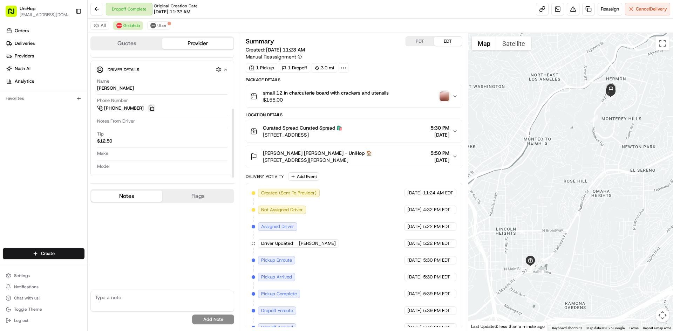
click at [150, 109] on button at bounding box center [151, 108] width 8 height 8
click at [152, 106] on button at bounding box center [151, 108] width 8 height 8
drag, startPoint x: 262, startPoint y: 153, endPoint x: 291, endPoint y: 154, distance: 29.1
click at [291, 154] on div "Ashley Kalina Ashley Kalina - UniHop 🏠 534 Kendall Ave, Los Angeles, CA 90042, …" at bounding box center [311, 157] width 122 height 14
copy span "Ashley Kalina"
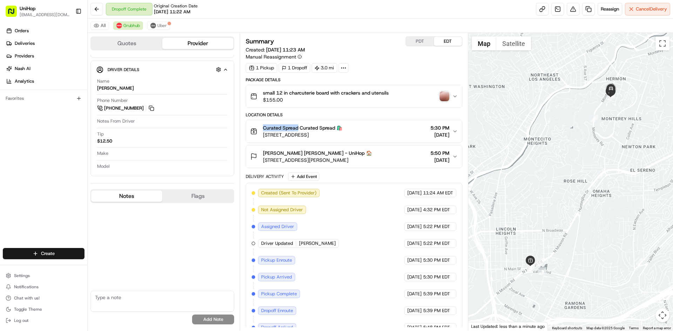
drag, startPoint x: 263, startPoint y: 125, endPoint x: 298, endPoint y: 131, distance: 34.7
click at [298, 131] on span "Curated Spread Curated Spread 🛍️" at bounding box center [303, 127] width 80 height 7
copy span "Curated Spread"
click at [350, 154] on span "Ashley Kalina Ashley Kalina - UniHop 🏠" at bounding box center [317, 153] width 109 height 7
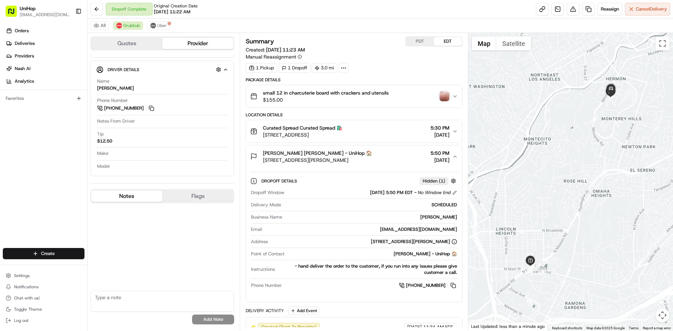
click at [350, 154] on span "Ashley Kalina Ashley Kalina - UniHop 🏠" at bounding box center [317, 153] width 109 height 7
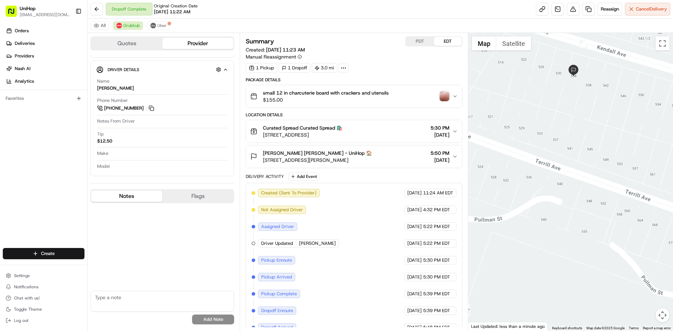
drag, startPoint x: 585, startPoint y: 87, endPoint x: 586, endPoint y: 122, distance: 35.0
click at [586, 122] on div at bounding box center [570, 182] width 205 height 298
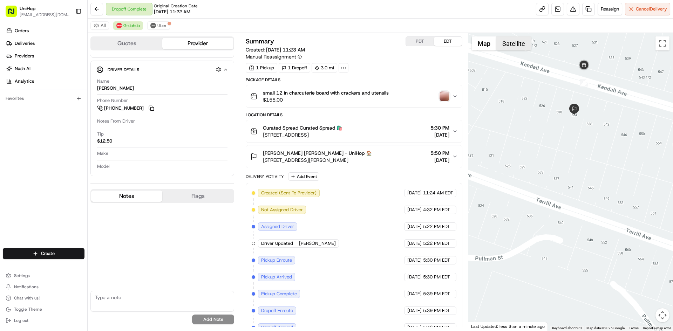
click at [518, 45] on button "Satellite" at bounding box center [513, 43] width 35 height 14
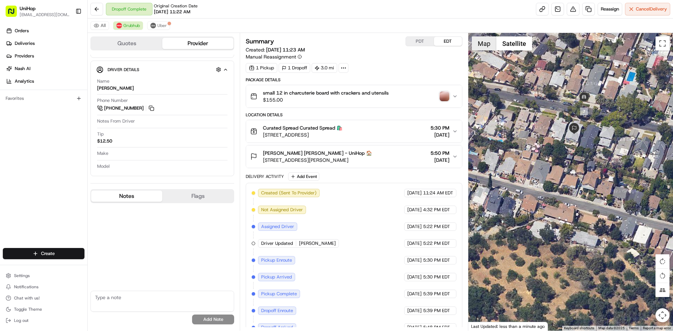
click at [489, 46] on button "Map" at bounding box center [483, 43] width 25 height 14
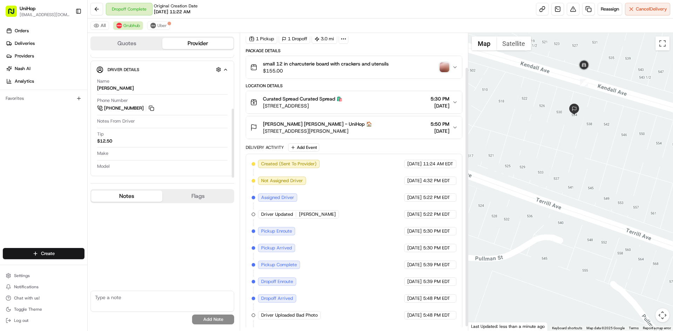
scroll to position [44, 0]
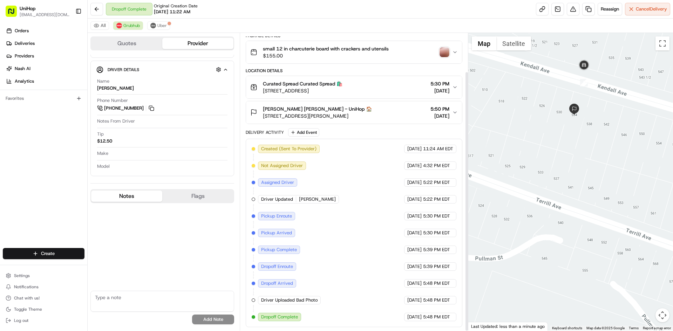
drag, startPoint x: 511, startPoint y: 103, endPoint x: 521, endPoint y: 139, distance: 37.3
click at [521, 139] on div at bounding box center [570, 182] width 205 height 298
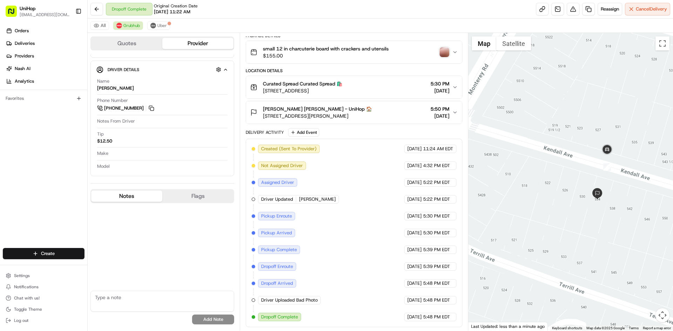
drag, startPoint x: 518, startPoint y: 133, endPoint x: 520, endPoint y: 138, distance: 5.9
click at [520, 138] on div at bounding box center [570, 182] width 205 height 298
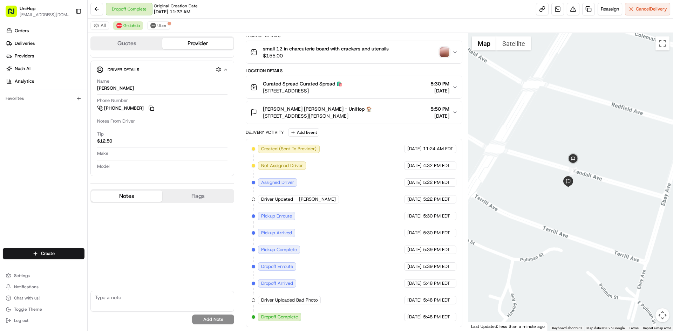
click at [524, 159] on div at bounding box center [570, 182] width 205 height 298
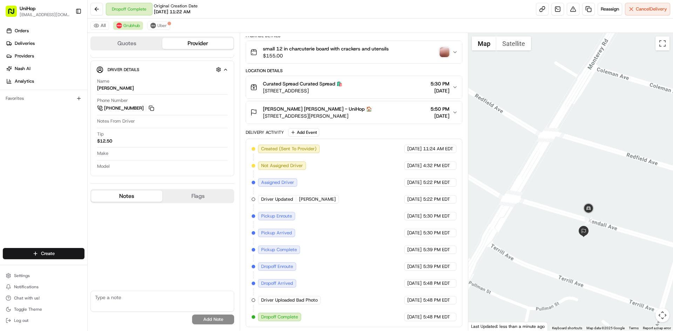
click at [524, 151] on div at bounding box center [570, 182] width 205 height 298
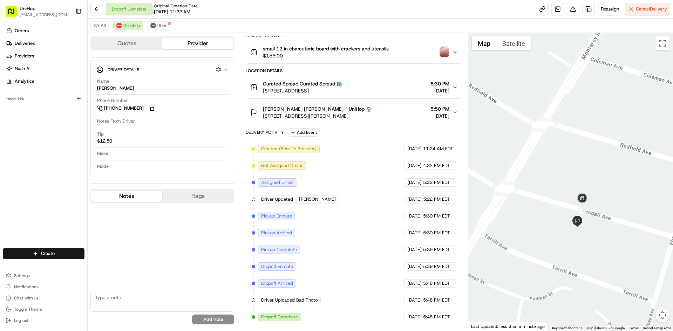
drag, startPoint x: 540, startPoint y: 175, endPoint x: 525, endPoint y: 150, distance: 29.7
click at [525, 150] on div at bounding box center [570, 182] width 205 height 298
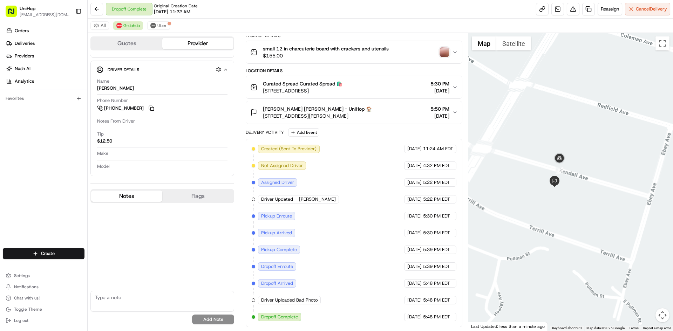
drag, startPoint x: 522, startPoint y: 143, endPoint x: 531, endPoint y: 146, distance: 9.6
click at [531, 146] on div at bounding box center [570, 182] width 205 height 298
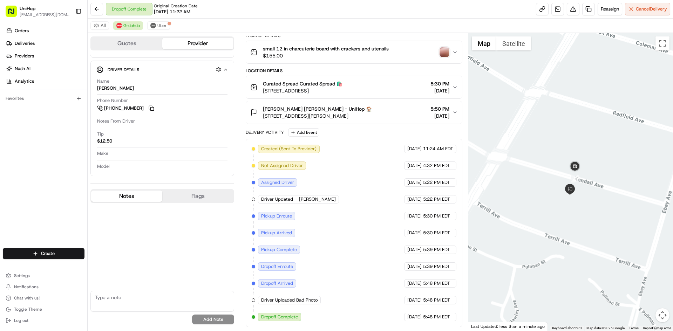
drag, startPoint x: 528, startPoint y: 145, endPoint x: 543, endPoint y: 154, distance: 18.2
click at [543, 154] on div at bounding box center [570, 182] width 205 height 298
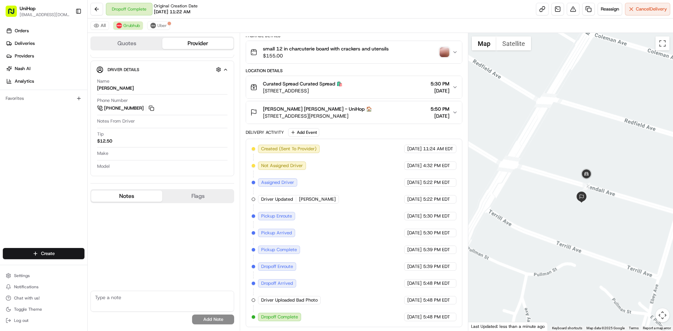
drag, startPoint x: 538, startPoint y: 145, endPoint x: 546, endPoint y: 151, distance: 10.5
click at [546, 151] on div at bounding box center [570, 182] width 205 height 298
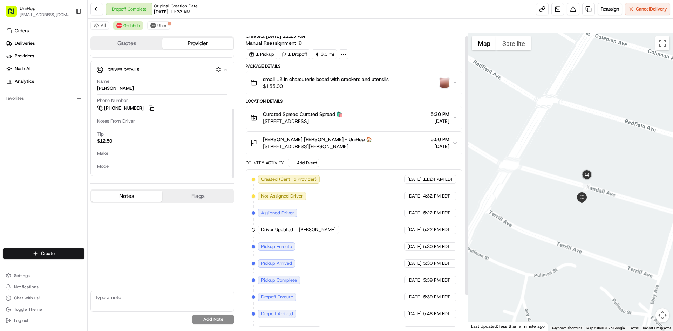
scroll to position [0, 0]
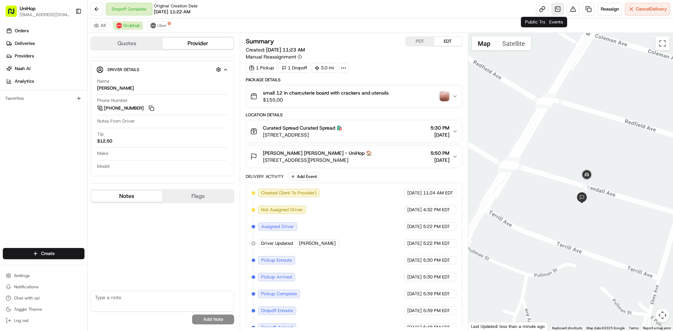
click at [553, 11] on link at bounding box center [557, 9] width 13 height 13
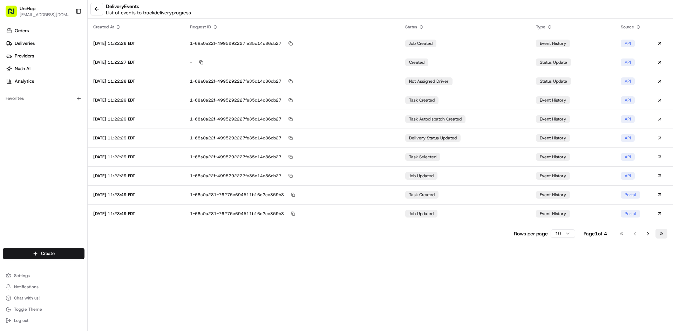
click at [663, 232] on button "Go to last page" at bounding box center [661, 234] width 12 height 10
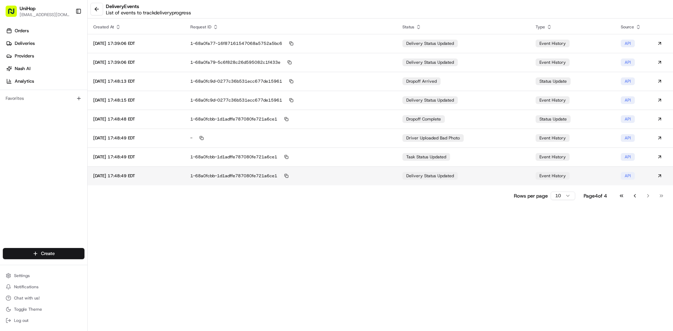
click at [465, 182] on td "delivery status updated" at bounding box center [463, 175] width 133 height 19
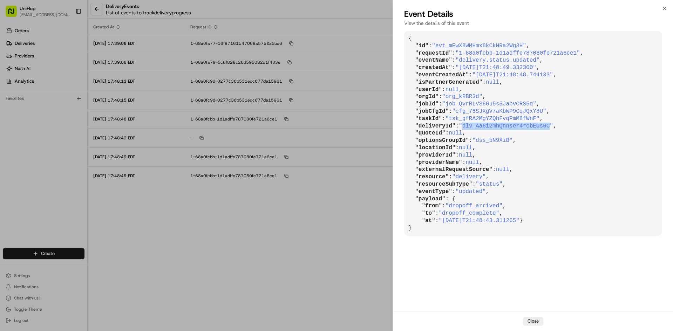
drag, startPoint x: 461, startPoint y: 127, endPoint x: 539, endPoint y: 127, distance: 78.5
click at [539, 127] on span ""dlv_Aa6i2mhQnnser4rcbEUs6C"" at bounding box center [505, 126] width 94 height 6
copy span "dlv_Aa6i2mhQnnser4rcbEUs6C"
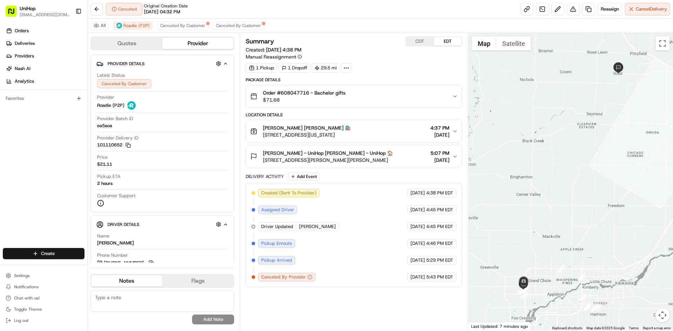
drag, startPoint x: 519, startPoint y: 223, endPoint x: 532, endPoint y: 165, distance: 59.2
click at [532, 165] on div at bounding box center [570, 182] width 205 height 298
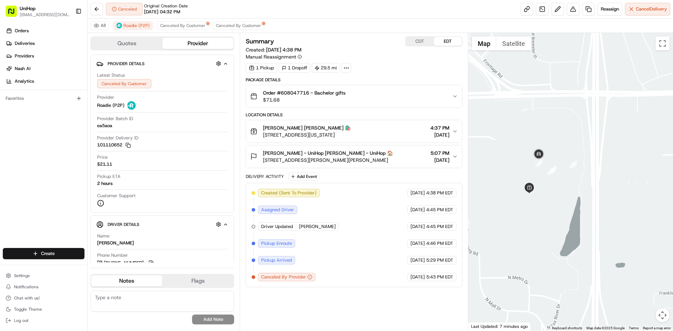
click at [9, 161] on div "Orders Deliveries Providers [PERSON_NAME] Analytics Favorites" at bounding box center [43, 137] width 87 height 230
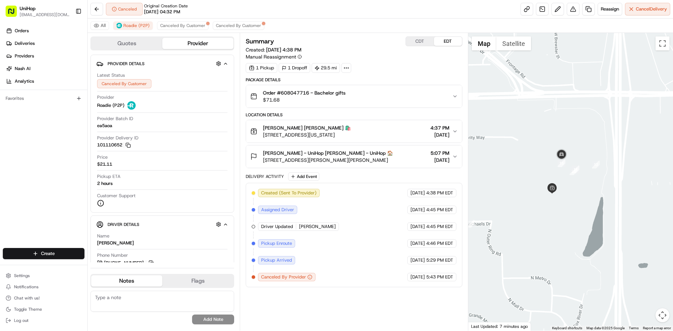
drag, startPoint x: 496, startPoint y: 159, endPoint x: 512, endPoint y: 159, distance: 16.1
click at [512, 159] on div at bounding box center [570, 182] width 205 height 298
click at [369, 100] on div "Order #608047716 - Bachelor gifts $71.68" at bounding box center [350, 96] width 201 height 14
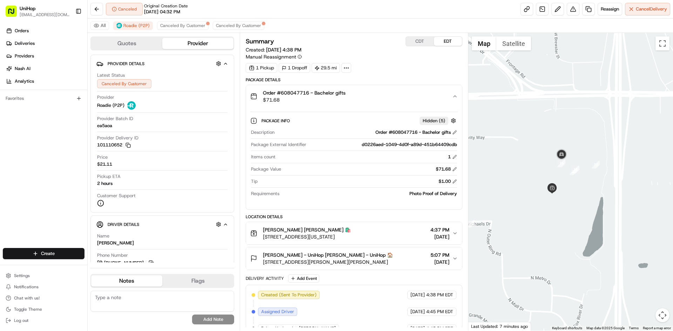
click at [369, 100] on div "Order #608047716 - Bachelor gifts $71.68" at bounding box center [350, 96] width 201 height 14
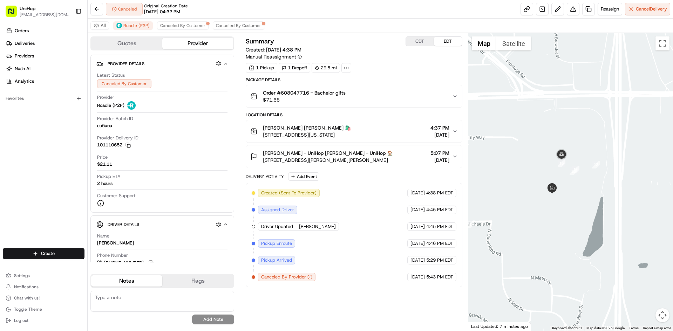
click at [369, 99] on div "Order #608047716 - Bachelor gifts $71.68" at bounding box center [350, 96] width 201 height 14
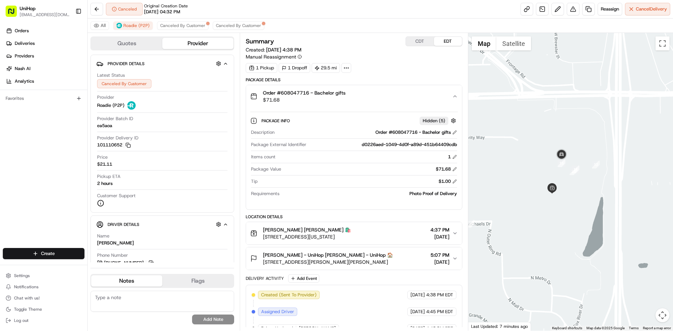
click at [369, 99] on div "Order #608047716 - Bachelor gifts $71.68" at bounding box center [350, 96] width 201 height 14
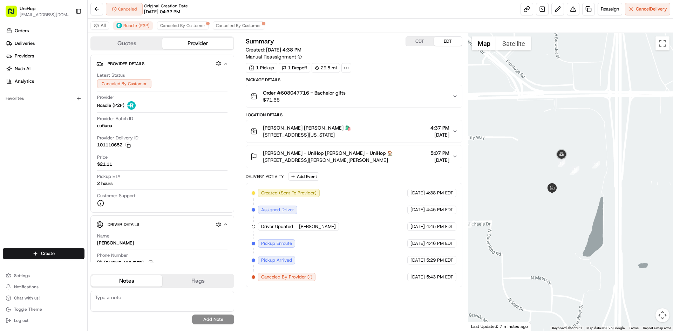
click at [369, 99] on div "Order #608047716 - Bachelor gifts $71.68" at bounding box center [350, 96] width 201 height 14
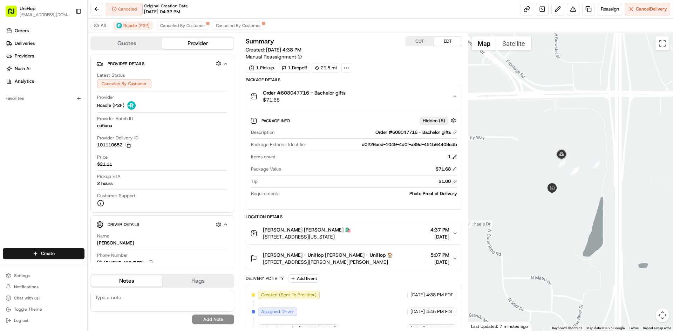
click at [386, 95] on div "Order #608047716 - Bachelor gifts $71.68" at bounding box center [350, 96] width 201 height 14
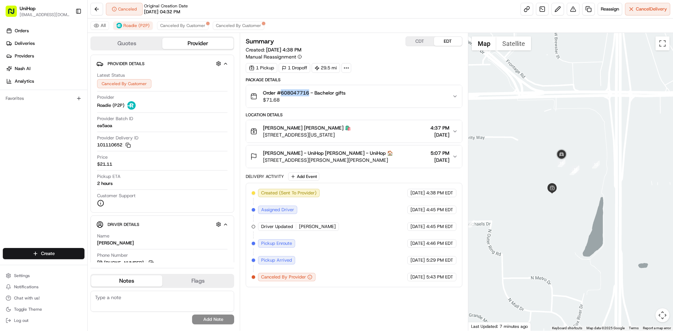
drag, startPoint x: 282, startPoint y: 93, endPoint x: 309, endPoint y: 95, distance: 27.4
click at [309, 95] on span "Order #608047716 - Bachelor gifts" at bounding box center [304, 92] width 83 height 7
copy span "608047716"
drag, startPoint x: 379, startPoint y: 135, endPoint x: 262, endPoint y: 135, distance: 116.3
click at [262, 135] on div "[PERSON_NAME] [PERSON_NAME] 🛍️ [STREET_ADDRESS][US_STATE] 4:37 PM [DATE]" at bounding box center [350, 131] width 201 height 14
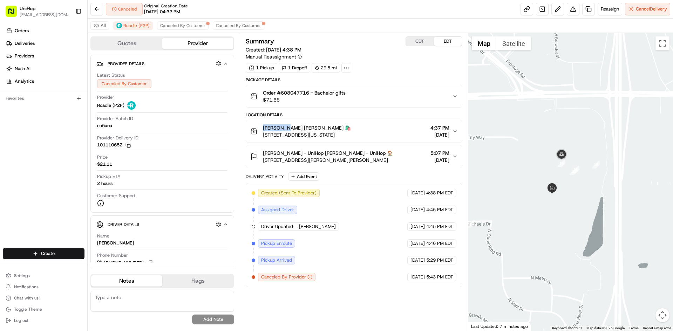
drag, startPoint x: 264, startPoint y: 129, endPoint x: 285, endPoint y: 130, distance: 21.4
click at [285, 130] on span "[PERSON_NAME] [PERSON_NAME] 🛍️" at bounding box center [307, 127] width 88 height 7
copy span "[PERSON_NAME]"
click at [373, 151] on div "[PERSON_NAME] - UniHop [PERSON_NAME] - UniHop 🏠 N9296 [STREET_ADDRESS][PERSON_N…" at bounding box center [350, 157] width 201 height 14
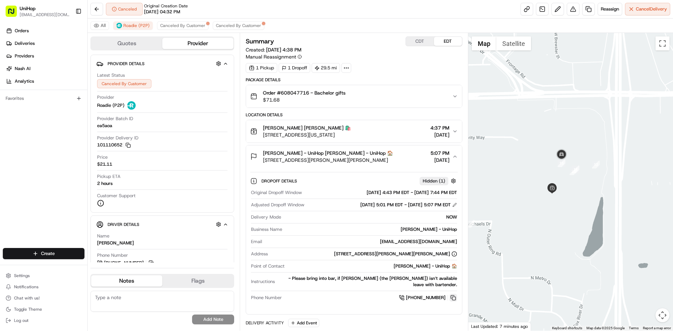
click at [453, 294] on button at bounding box center [453, 298] width 8 height 8
click at [454, 294] on button at bounding box center [453, 298] width 8 height 8
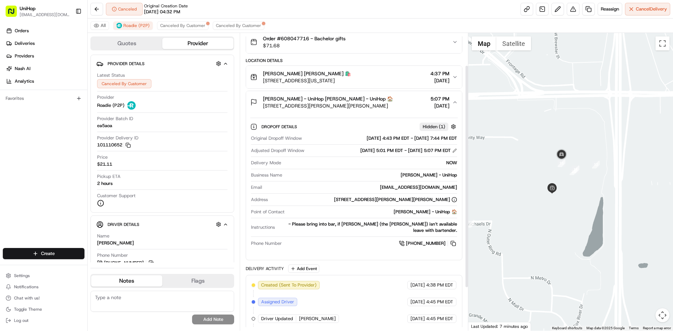
scroll to position [100, 0]
